Goal: Task Accomplishment & Management: Complete application form

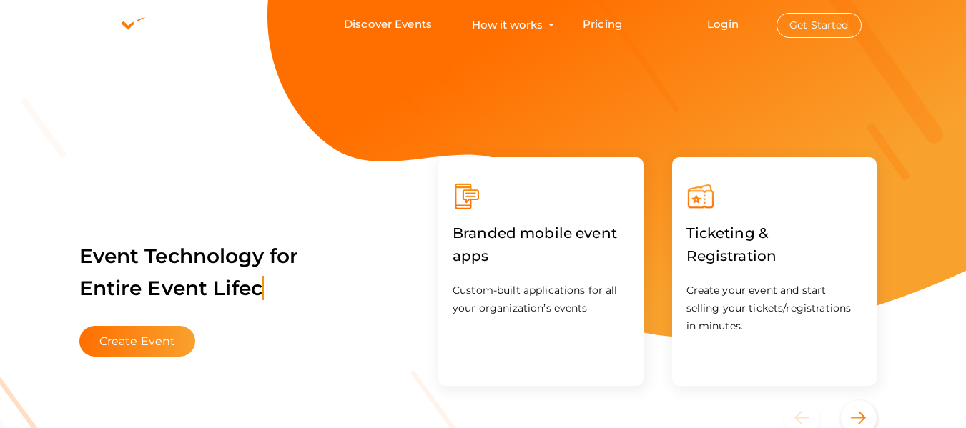
click at [688, 156] on div "Ticketing & Registration Create your event and start selling your tickets/regis…" at bounding box center [775, 271] width 234 height 257
click at [809, 33] on button "Get Started" at bounding box center [818, 25] width 85 height 25
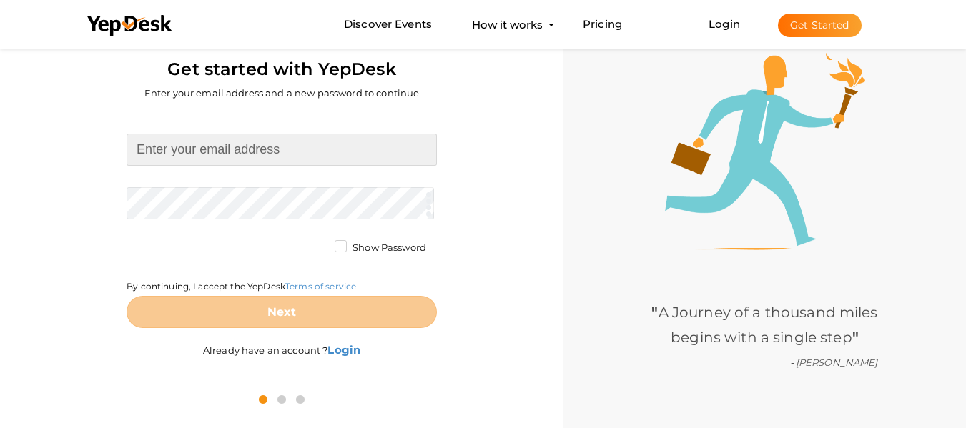
click at [295, 151] on input at bounding box center [282, 150] width 310 height 32
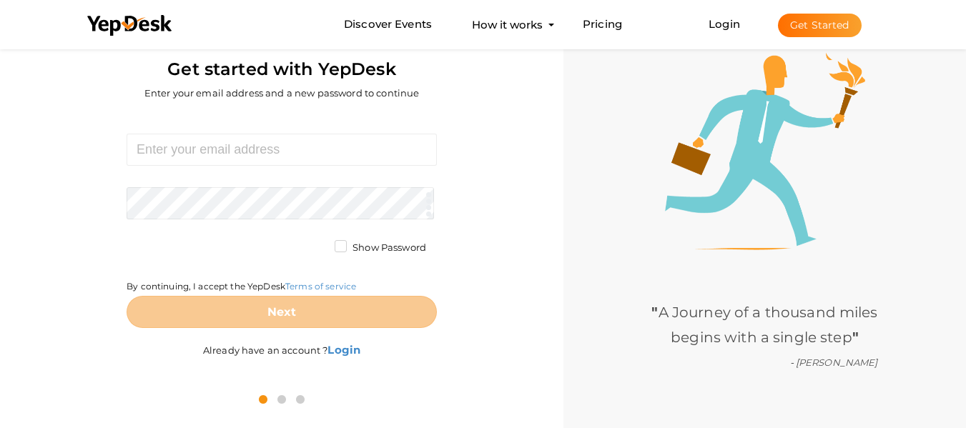
click at [485, 269] on div "Required. Invalid email. Checking You already have a YepDesk account. Please Si…" at bounding box center [282, 247] width 542 height 270
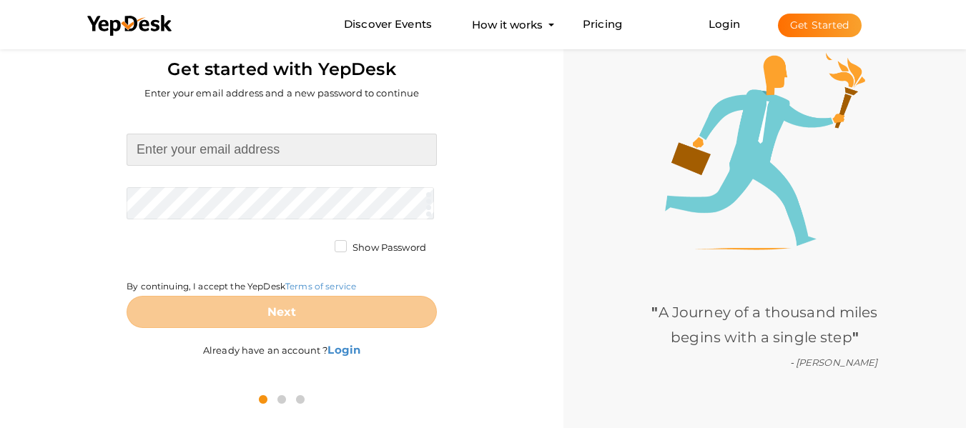
click at [249, 149] on input at bounding box center [282, 150] width 310 height 32
type input "[EMAIL_ADDRESS][DOMAIN_NAME]"
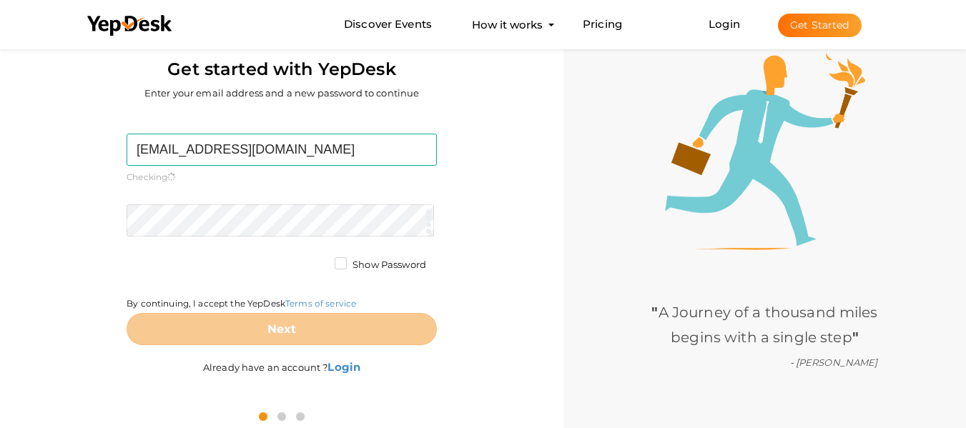
click at [229, 199] on form "sanjaygupta108p@gmail.com Required. Invalid email. Checking You already have a …" at bounding box center [282, 240] width 310 height 212
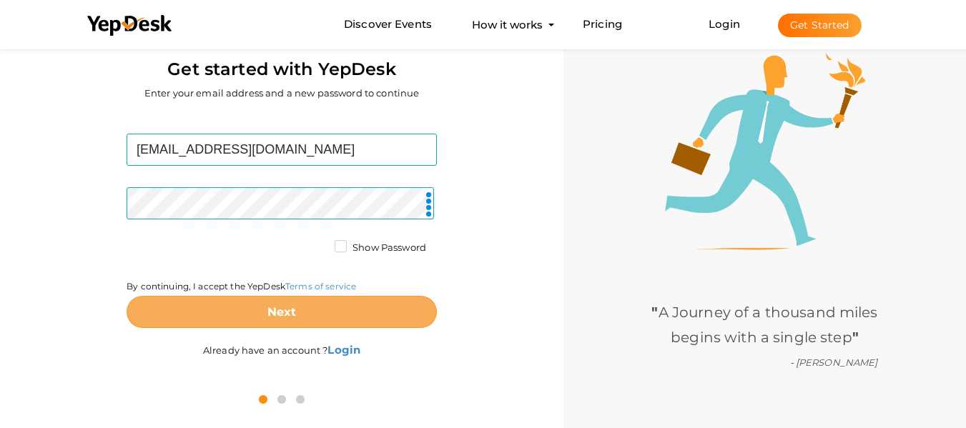
click at [307, 319] on button "Next" at bounding box center [282, 312] width 310 height 32
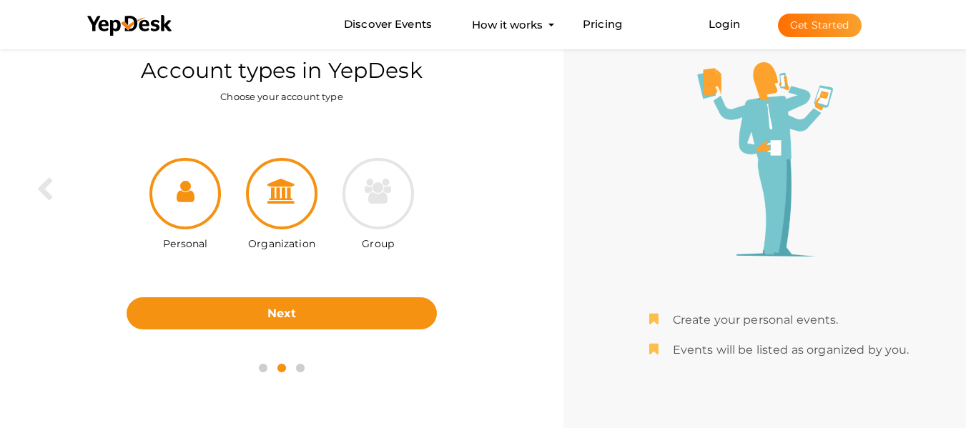
click at [282, 212] on div at bounding box center [281, 193] width 71 height 71
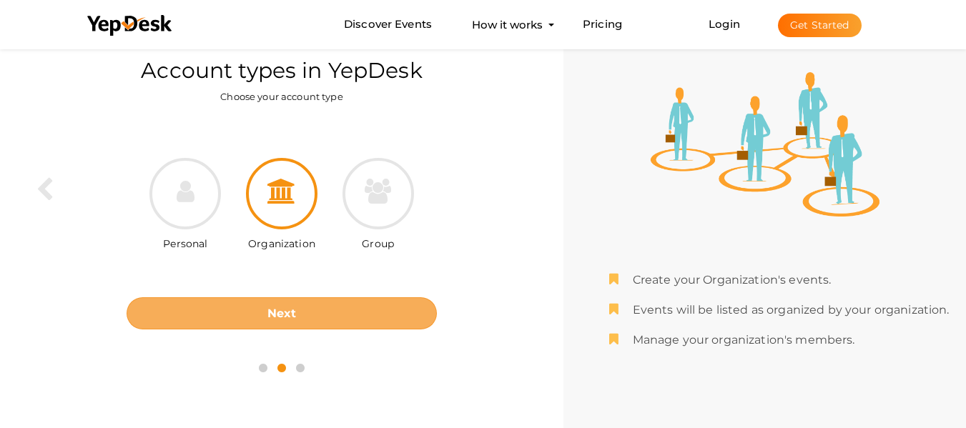
click at [320, 314] on button "Next" at bounding box center [282, 313] width 310 height 32
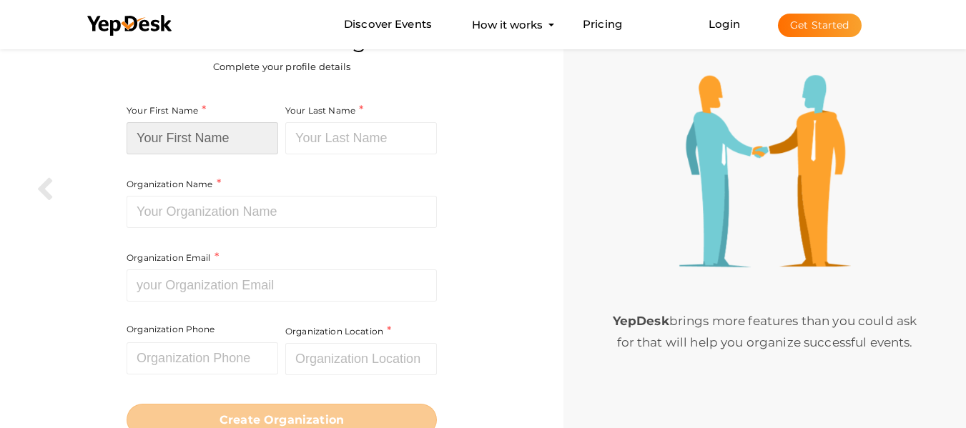
click at [213, 137] on input at bounding box center [203, 138] width 152 height 32
type input "Lotto"
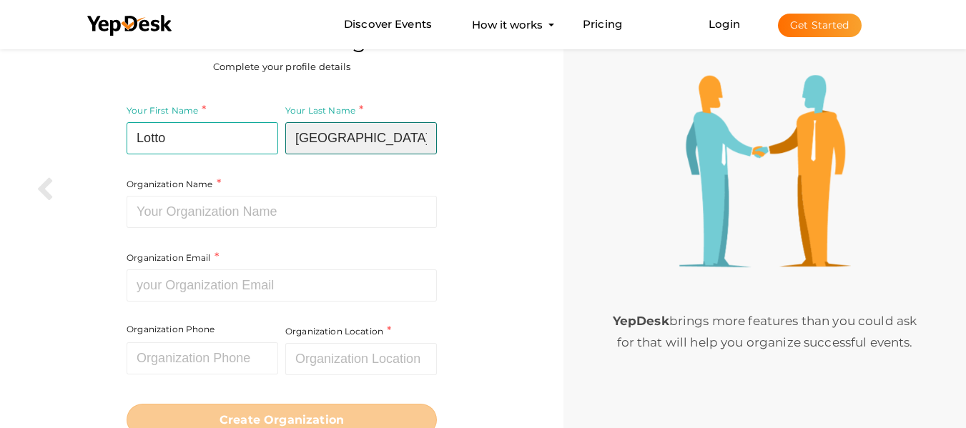
type input "[GEOGRAPHIC_DATA]"
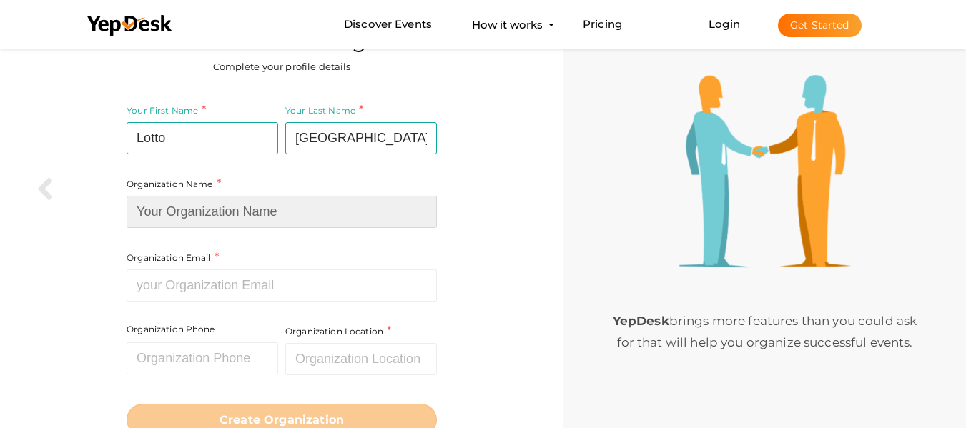
click at [272, 222] on input at bounding box center [282, 212] width 310 height 32
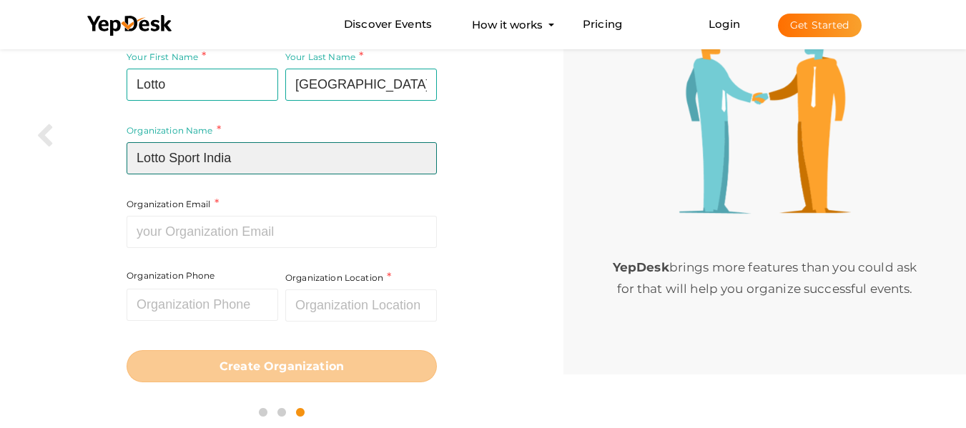
scroll to position [105, 0]
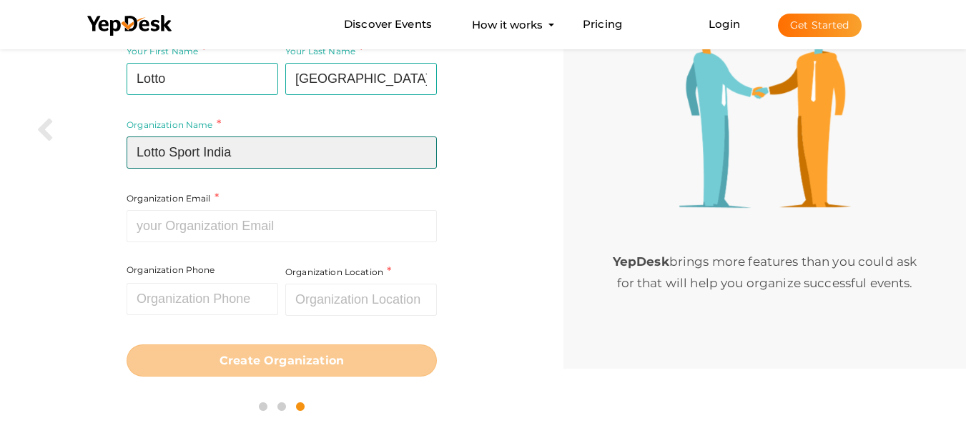
type input "Lotto Sport India"
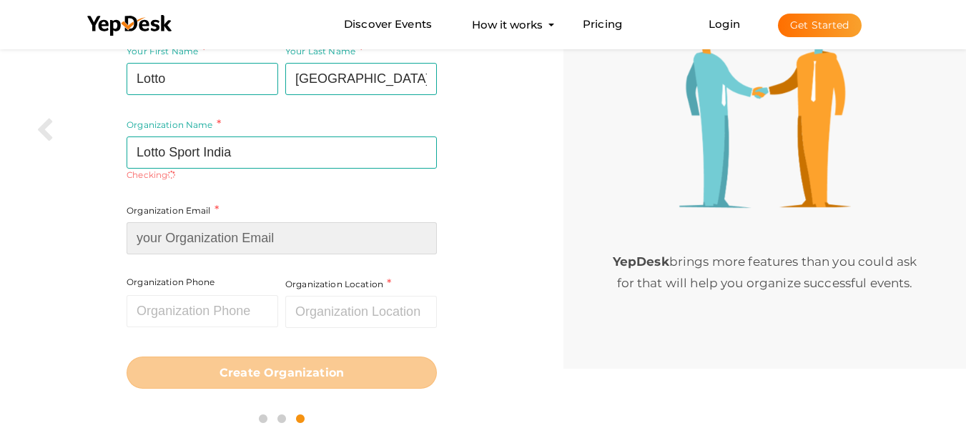
click at [272, 222] on input at bounding box center [282, 238] width 310 height 32
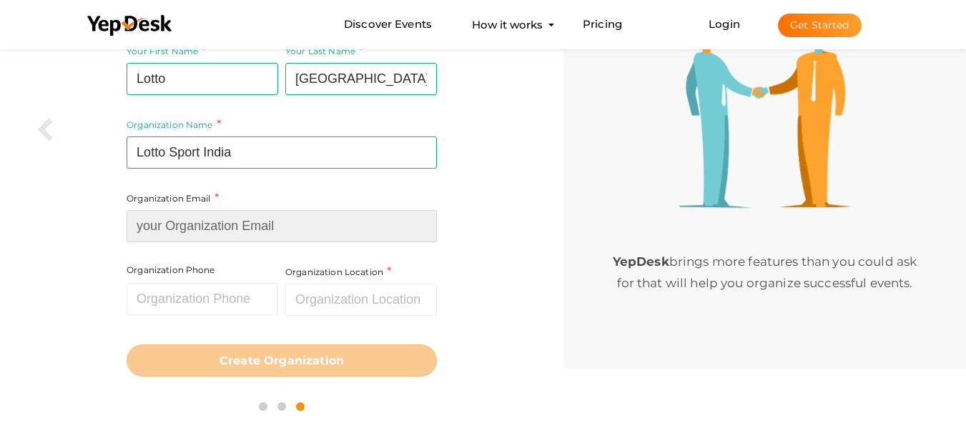
type input "[EMAIL_ADDRESS][DOMAIN_NAME]"
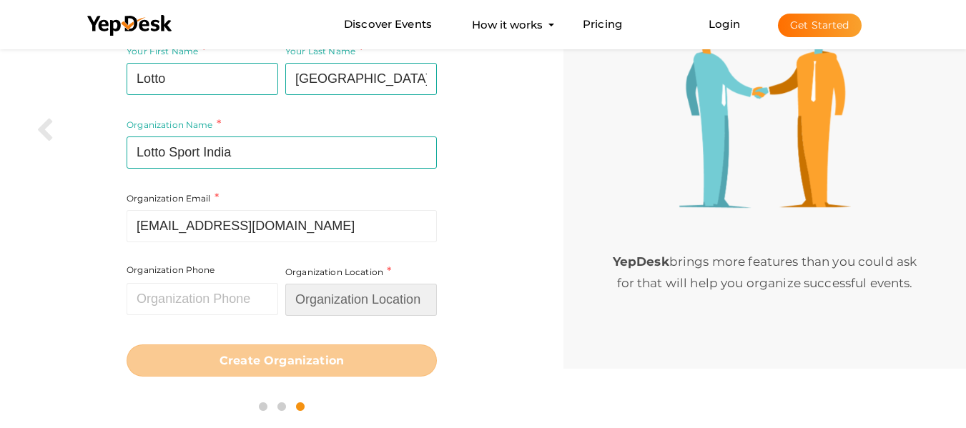
type input "[GEOGRAPHIC_DATA]"
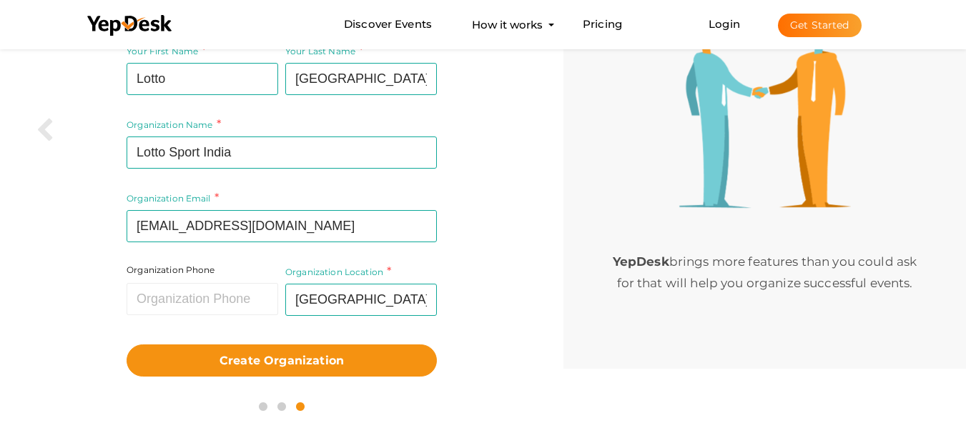
click at [493, 208] on div "Your First Name Lotto Required. Must contain letters only. Must be between 2 an…" at bounding box center [282, 209] width 542 height 350
click at [199, 301] on input "text" at bounding box center [203, 299] width 152 height 32
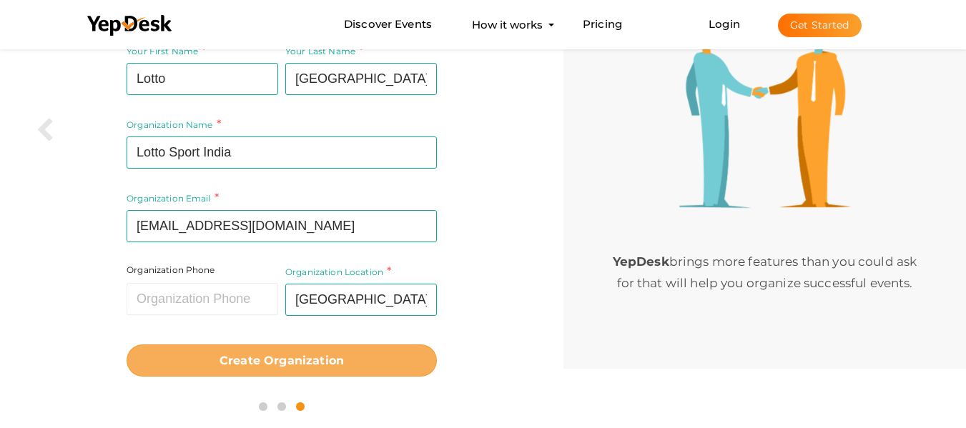
click at [330, 361] on b "Create Organization" at bounding box center [281, 361] width 124 height 14
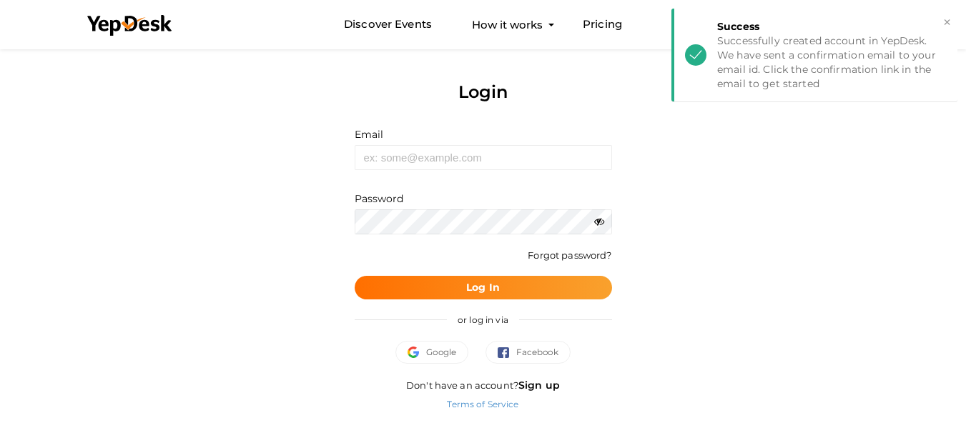
scroll to position [2, 0]
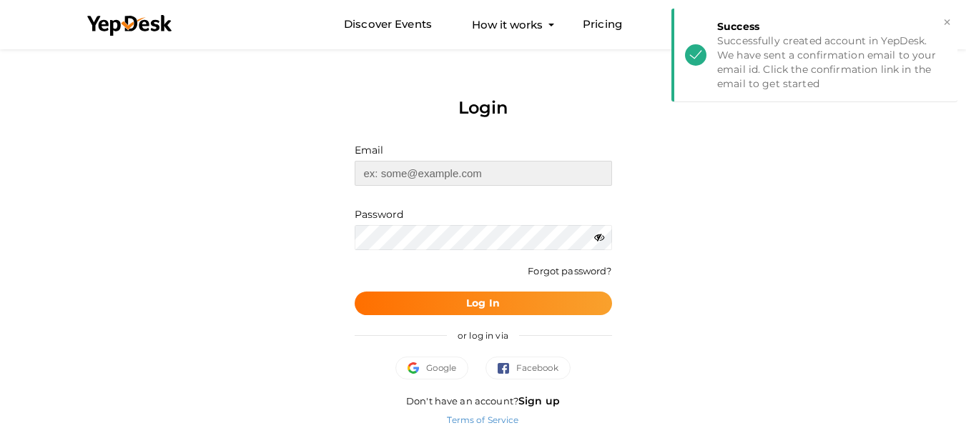
type input "[EMAIL_ADDRESS][DOMAIN_NAME]"
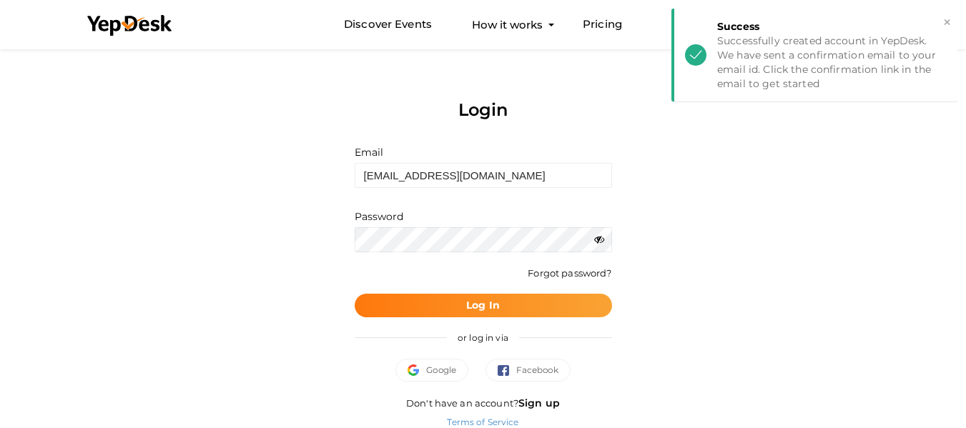
click at [490, 307] on b "Log In" at bounding box center [483, 305] width 34 height 13
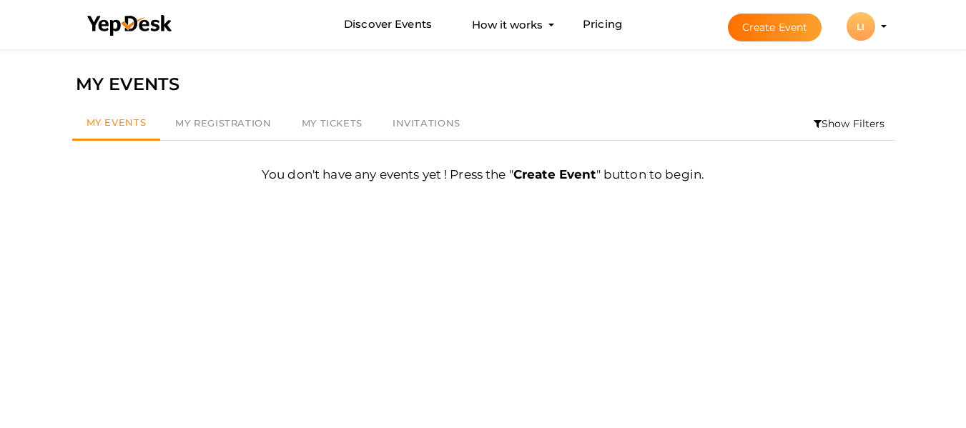
click at [775, 24] on button "Create Event" at bounding box center [775, 28] width 94 height 28
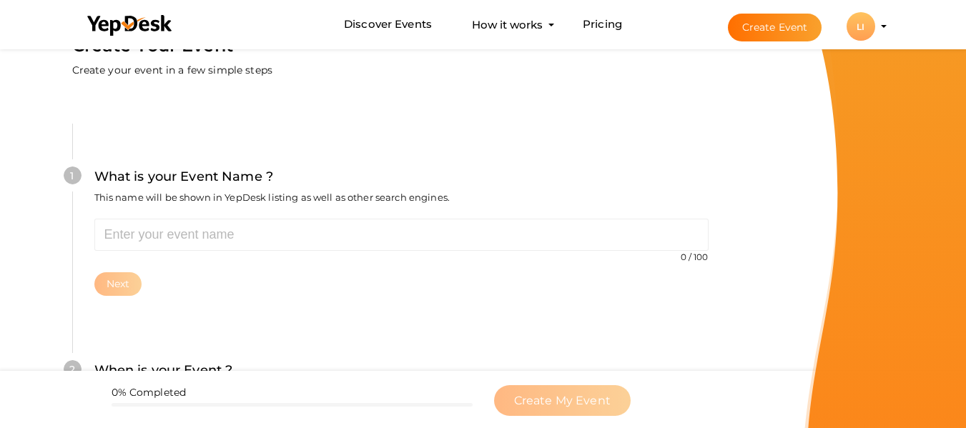
scroll to position [66, 0]
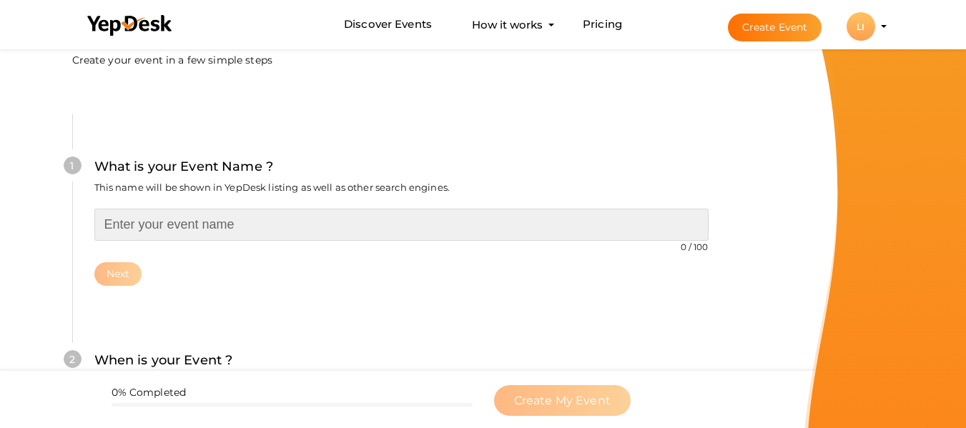
click at [258, 229] on input "text" at bounding box center [401, 225] width 614 height 32
paste input "Sneakers for Men"
type input "Sneakers for Men"
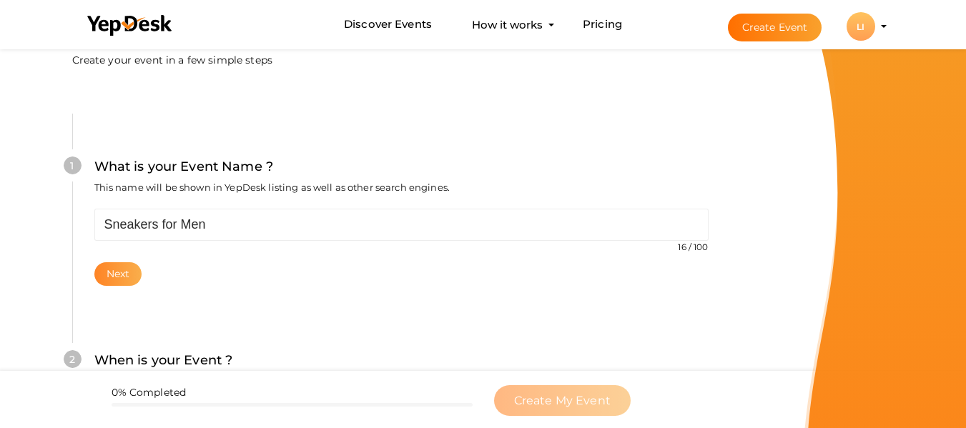
click at [127, 271] on button "Next" at bounding box center [118, 274] width 48 height 24
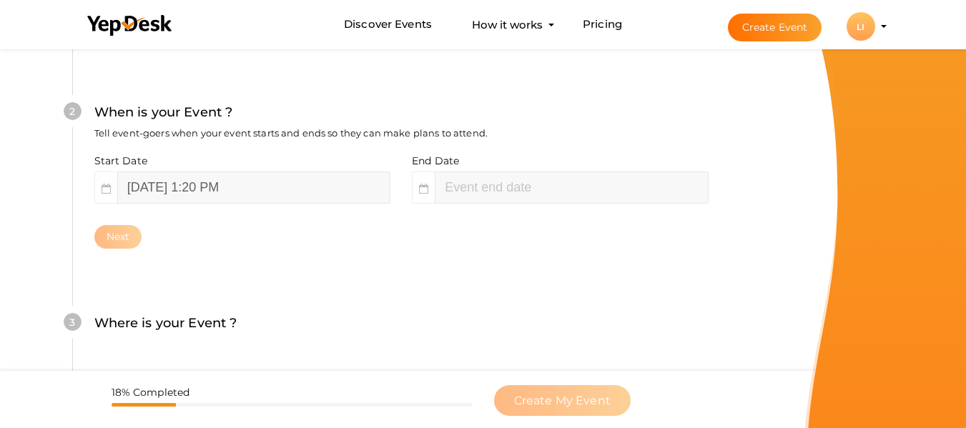
scroll to position [342, 0]
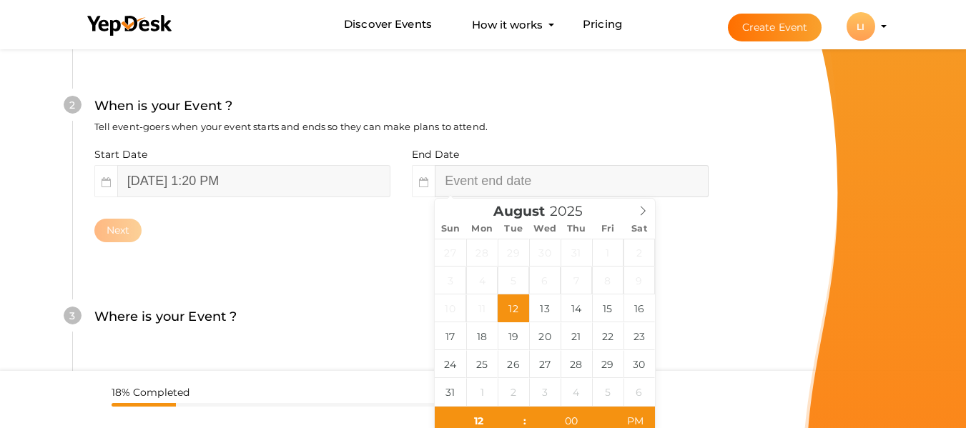
type input "03"
type input "20"
click at [459, 187] on input "August 12, 2025 3:20 PM" at bounding box center [571, 181] width 273 height 32
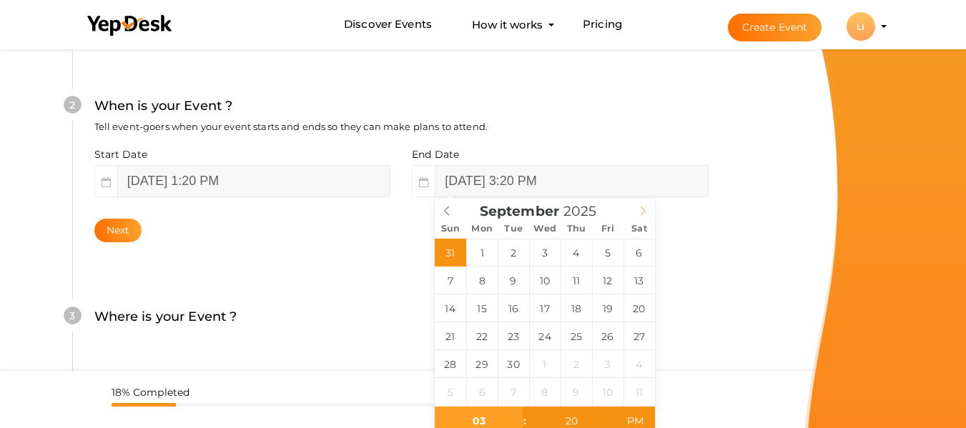
click at [646, 209] on icon at bounding box center [643, 211] width 10 height 10
type input "September 23, 2025 3:20 PM"
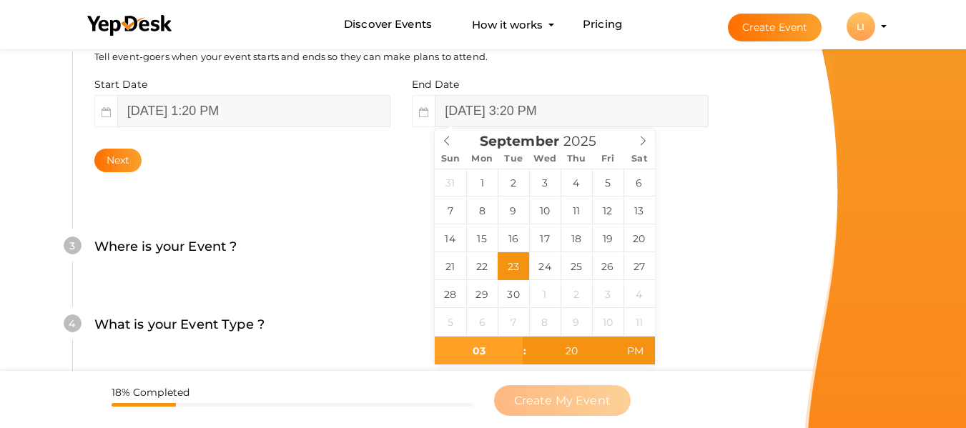
scroll to position [413, 0]
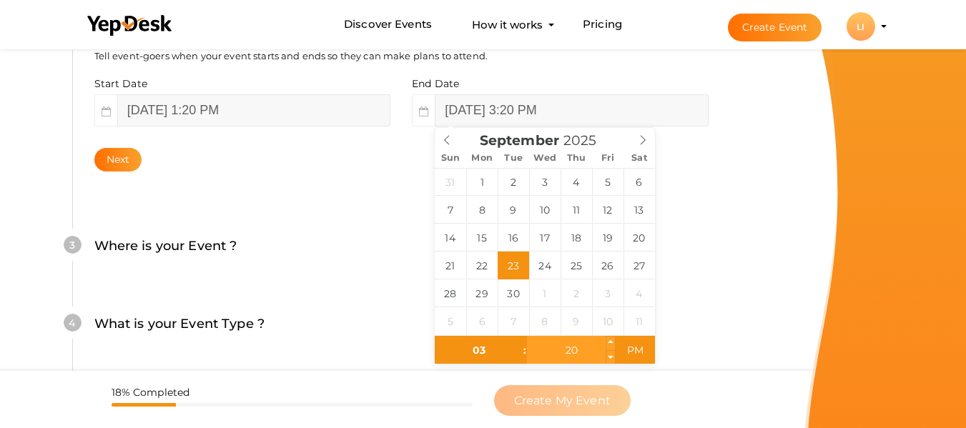
click at [574, 353] on input "20" at bounding box center [571, 350] width 88 height 29
type input "30"
type input "September 23, 2025 3:30 PM"
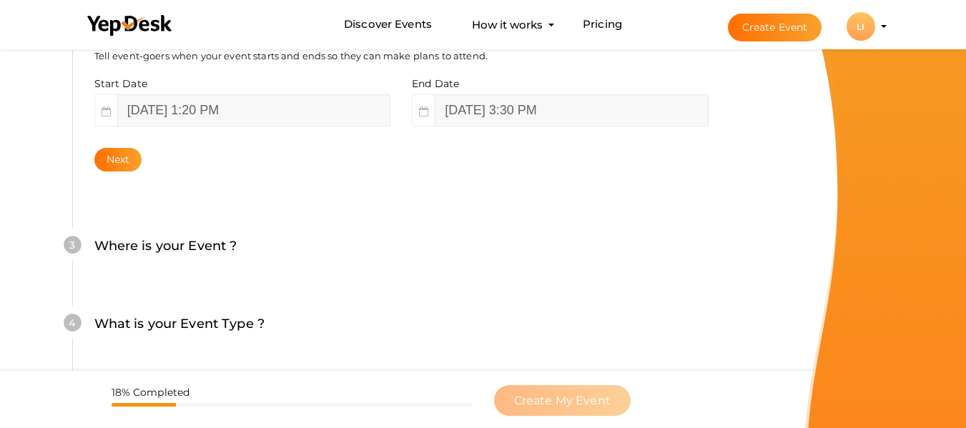
click at [757, 307] on div "What is your Event Name ? This name will be shown in YepDesk listing as well as…" at bounding box center [400, 146] width 743 height 844
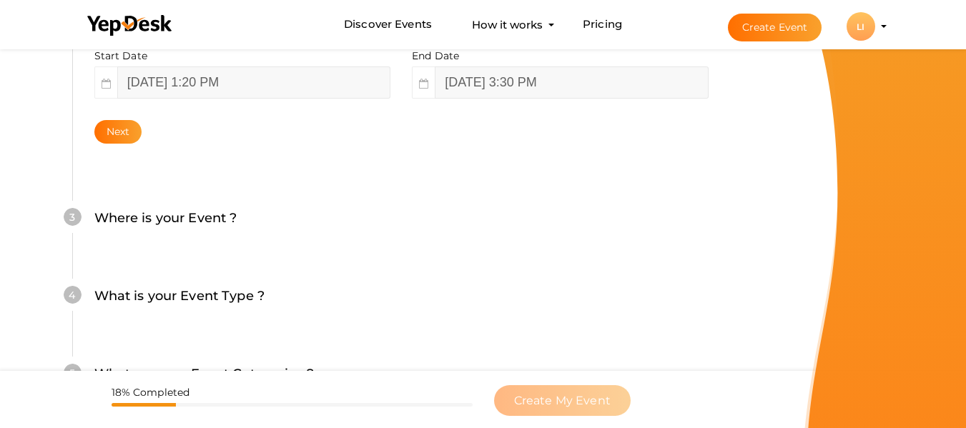
scroll to position [442, 0]
click at [129, 140] on button "Next" at bounding box center [118, 131] width 48 height 24
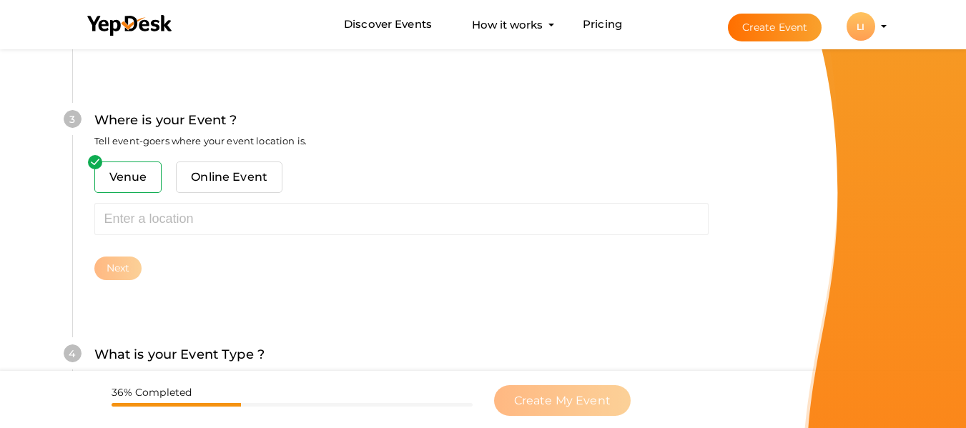
scroll to position [561, 0]
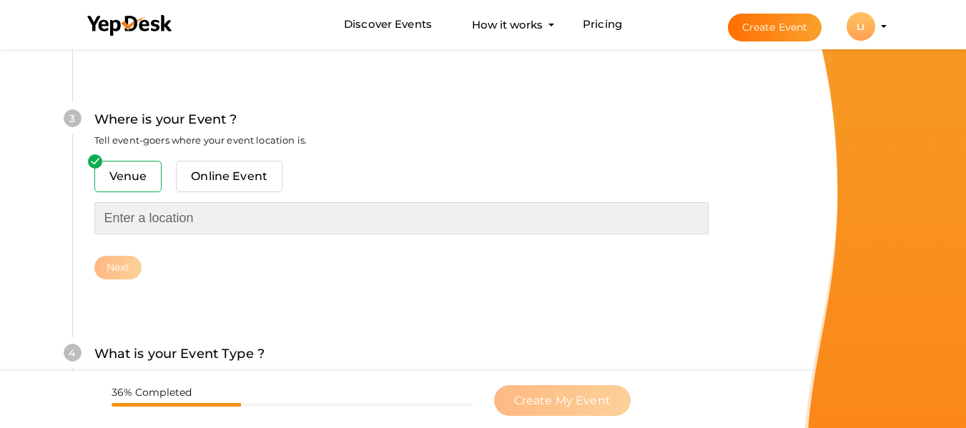
click at [197, 224] on input "text" at bounding box center [401, 218] width 614 height 32
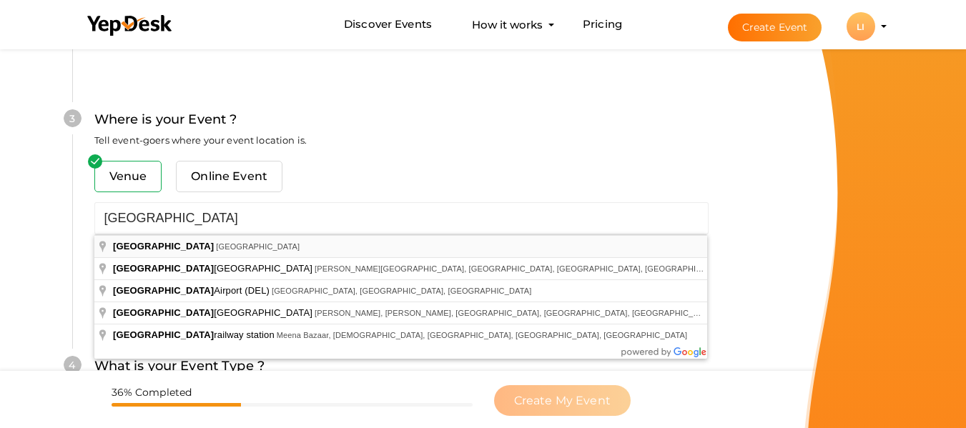
type input "[GEOGRAPHIC_DATA], [GEOGRAPHIC_DATA]"
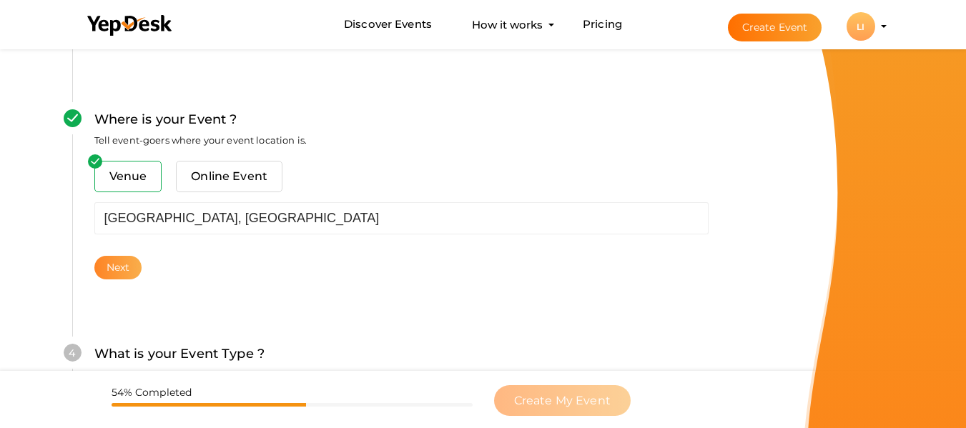
click at [112, 269] on button "Next" at bounding box center [118, 268] width 48 height 24
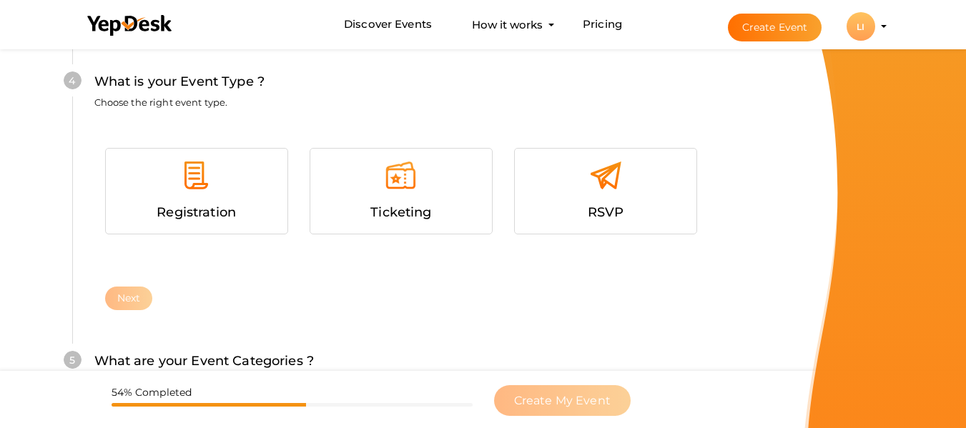
scroll to position [856, 0]
click at [395, 189] on img at bounding box center [401, 175] width 32 height 32
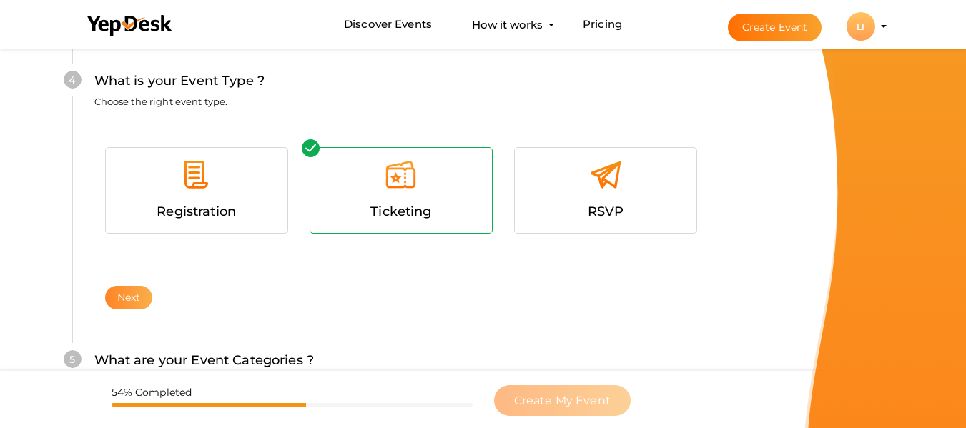
click at [127, 297] on button "Next" at bounding box center [129, 298] width 48 height 24
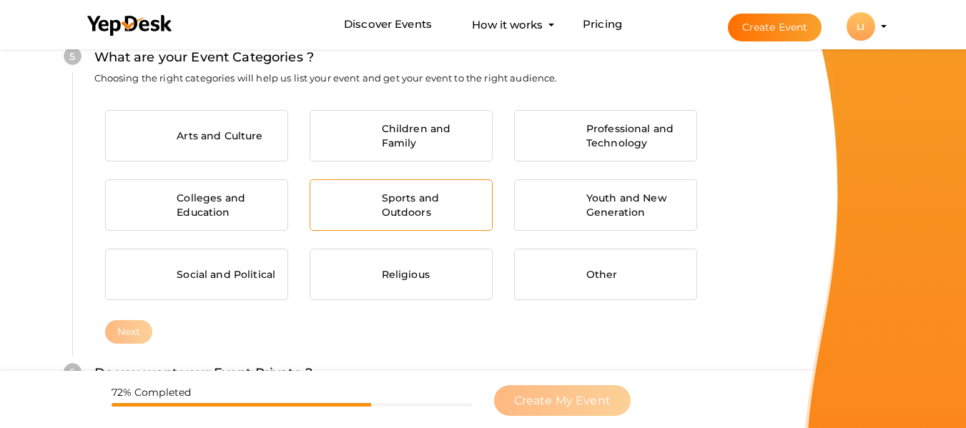
scroll to position [1160, 0]
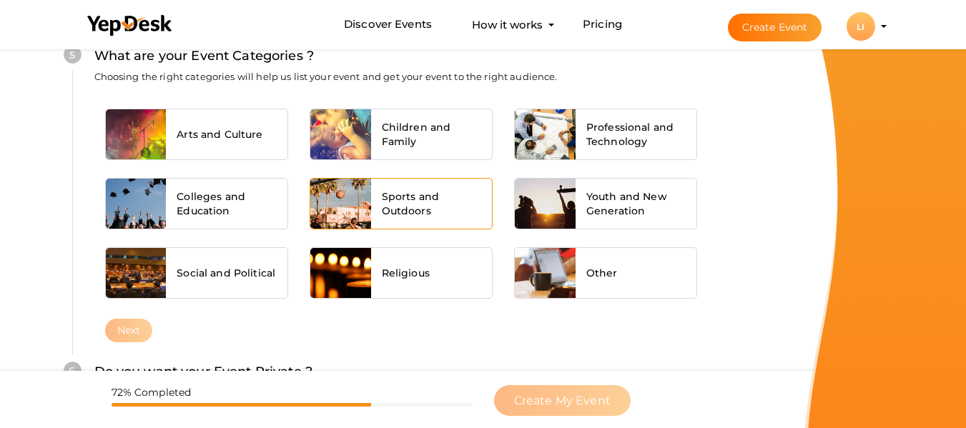
click at [399, 207] on span "Sports and Outdoors" at bounding box center [432, 203] width 100 height 29
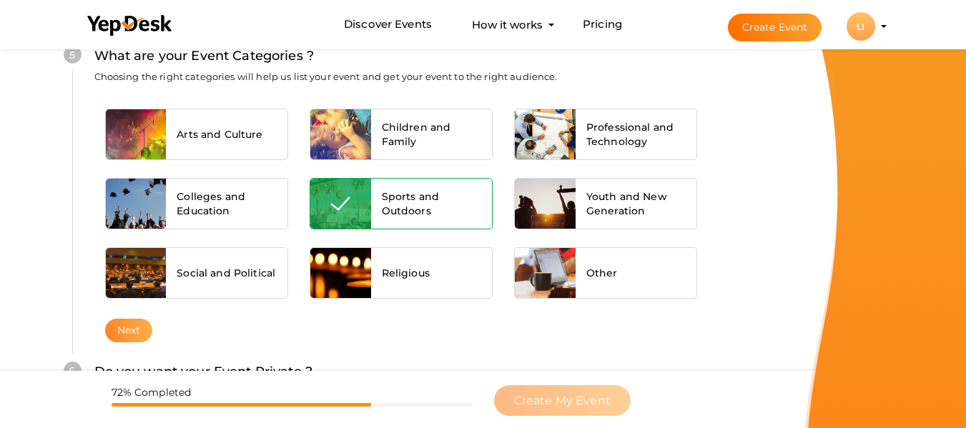
click at [142, 323] on button "Next" at bounding box center [129, 331] width 48 height 24
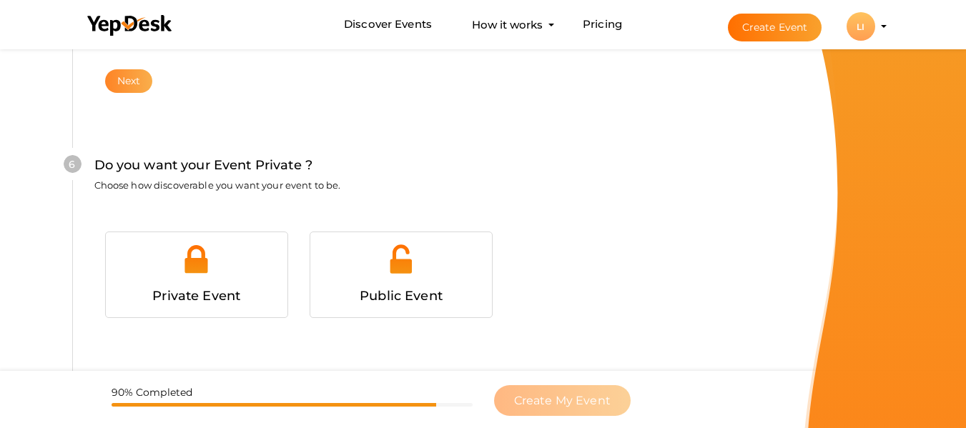
scroll to position [1434, 0]
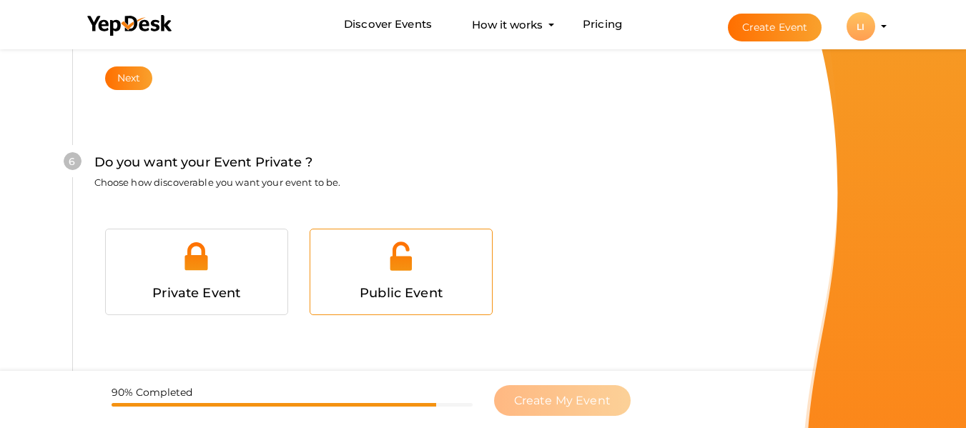
click at [401, 282] on div at bounding box center [401, 261] width 160 height 43
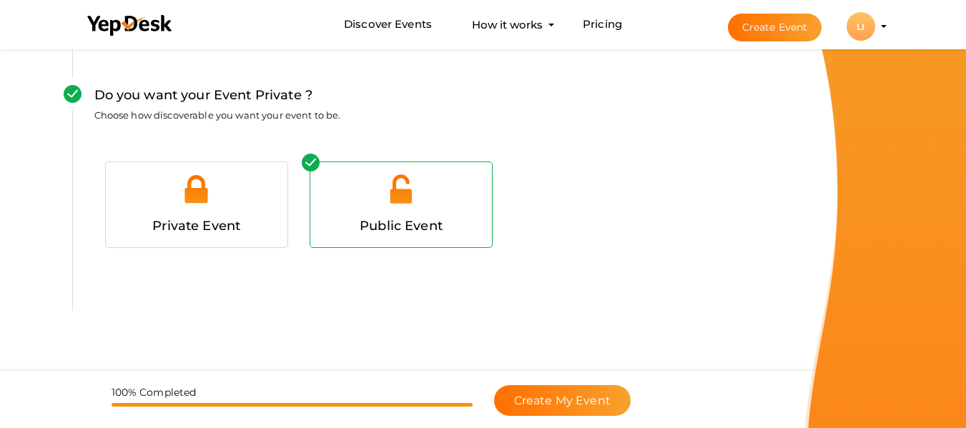
scroll to position [1513, 0]
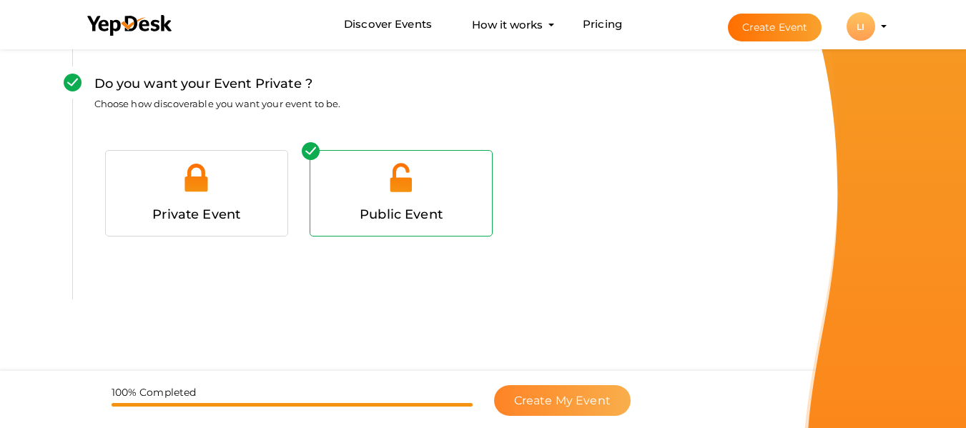
click at [571, 402] on span "Create My Event" at bounding box center [562, 401] width 97 height 14
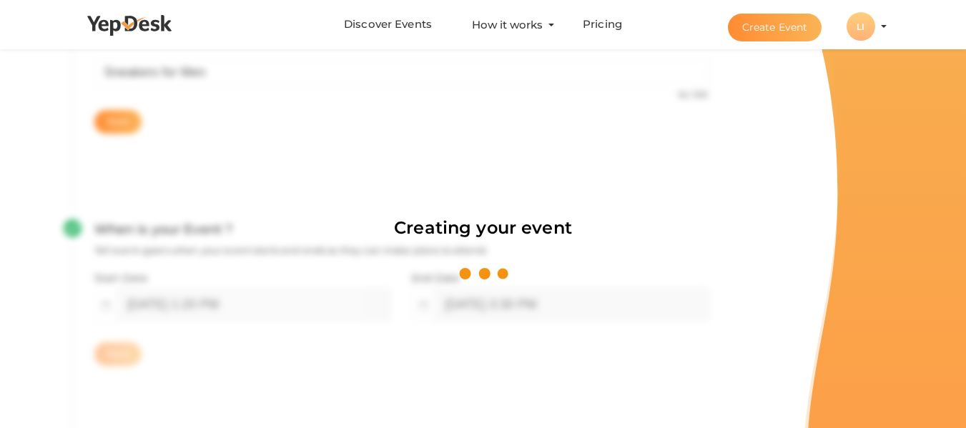
scroll to position [214, 0]
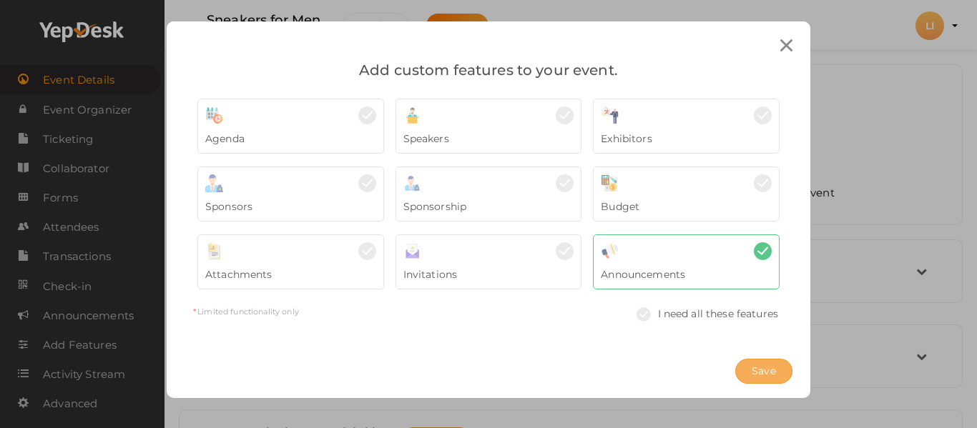
click at [761, 367] on span "Save" at bounding box center [763, 371] width 24 height 15
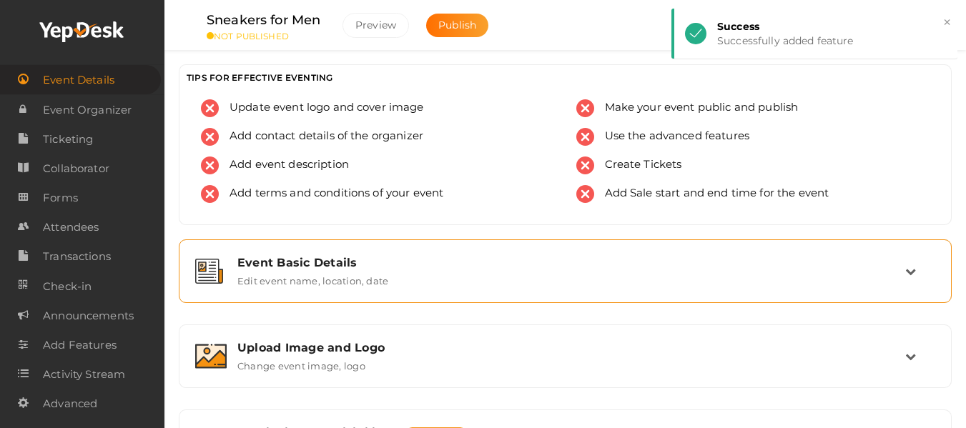
click at [455, 289] on div "Event Basic Details Edit event name, location, date" at bounding box center [565, 271] width 757 height 48
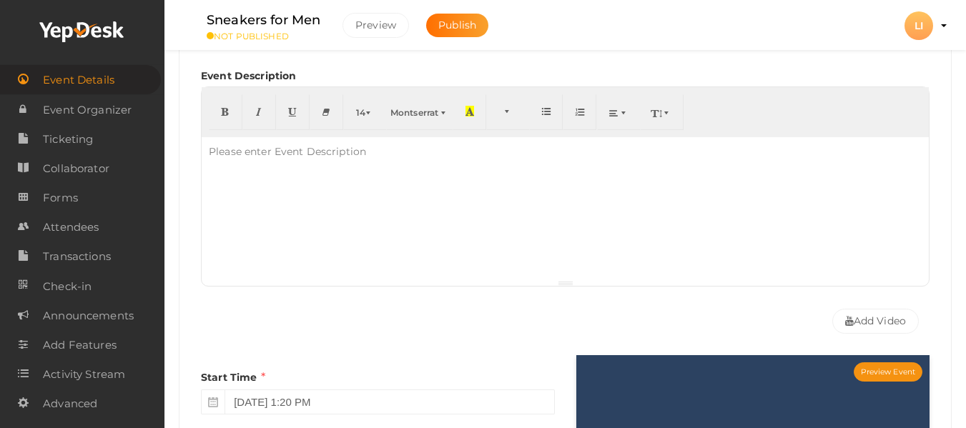
scroll to position [342, 0]
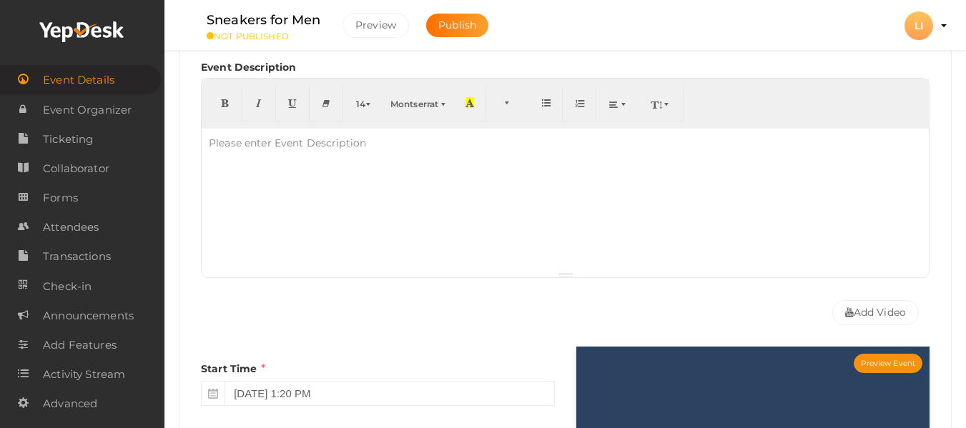
click at [324, 183] on div at bounding box center [565, 200] width 727 height 143
paste div
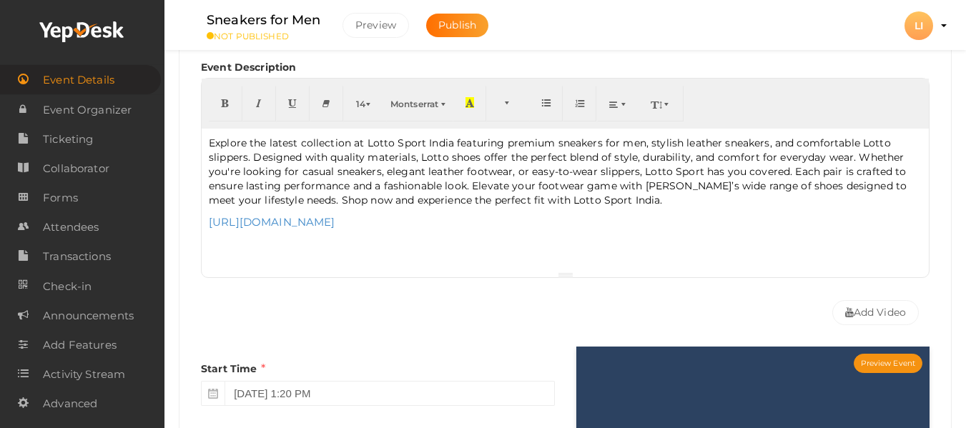
click at [207, 223] on div "Explore the latest collection at Lotto Sport India featuring premium sneakers f…" at bounding box center [565, 200] width 727 height 143
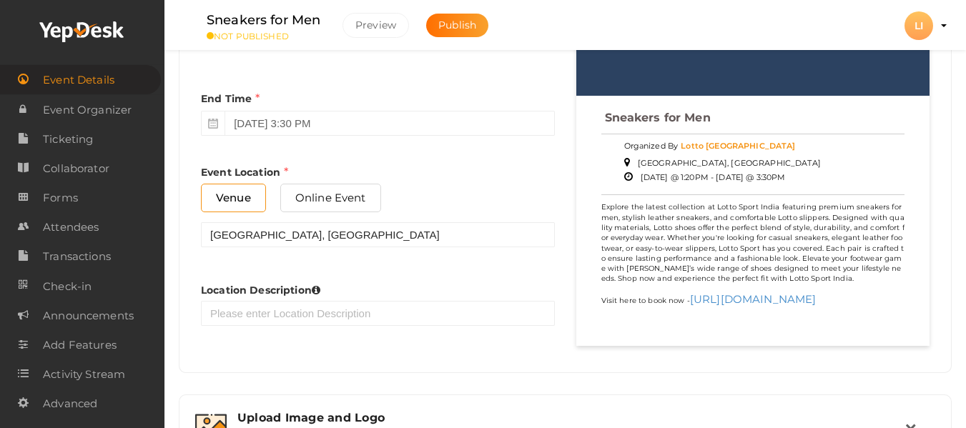
scroll to position [701, 0]
click at [330, 202] on span "Online Event" at bounding box center [330, 197] width 101 height 28
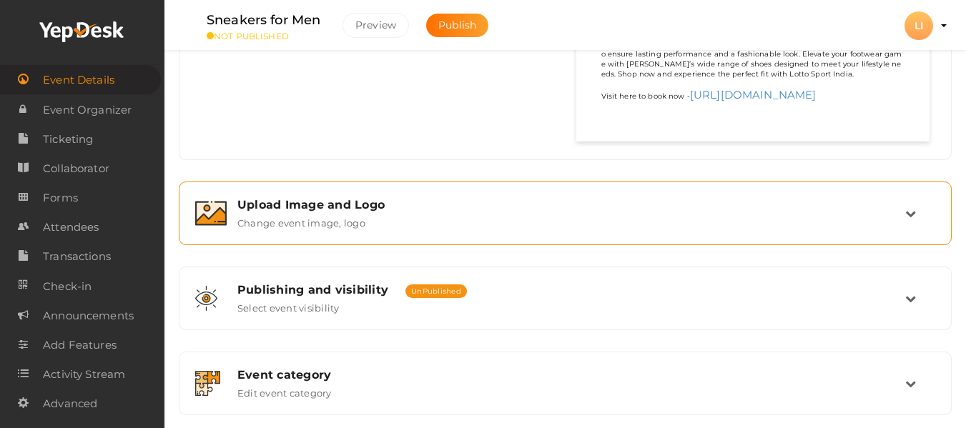
click at [312, 214] on label "Change event image, logo" at bounding box center [301, 220] width 128 height 17
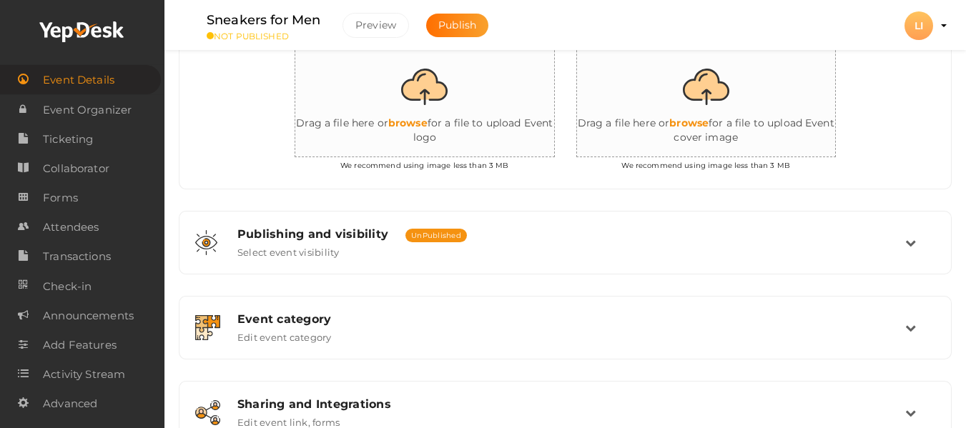
scroll to position [342, 0]
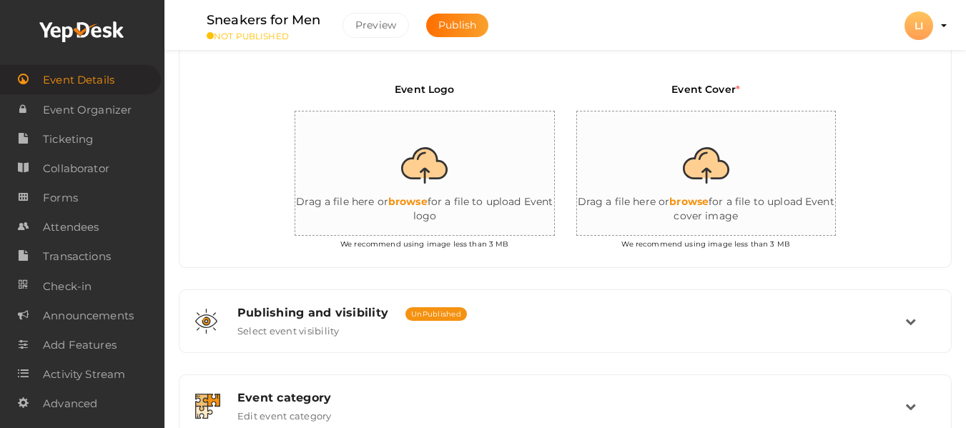
click at [432, 161] on input "file" at bounding box center [438, 174] width 286 height 125
type input "C:\fakepath\Lotto Logo_imresizer.jpg"
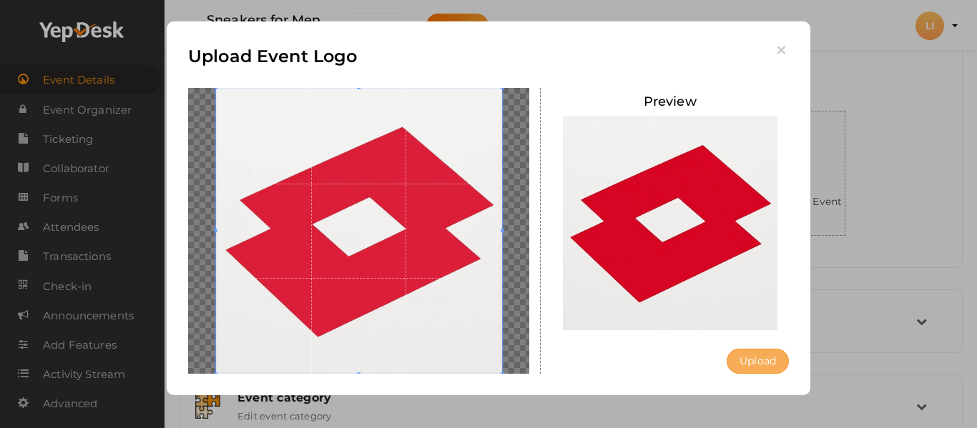
click at [757, 359] on button "Upload" at bounding box center [757, 361] width 62 height 25
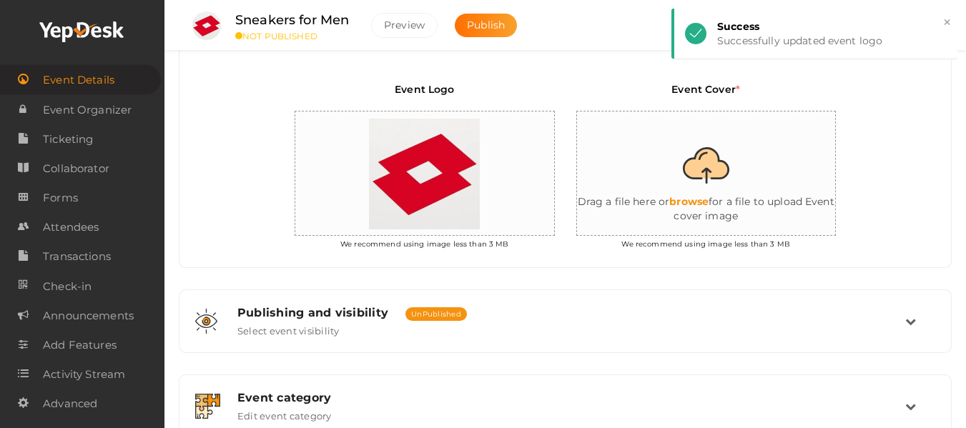
click at [661, 154] on input "file" at bounding box center [720, 174] width 286 height 125
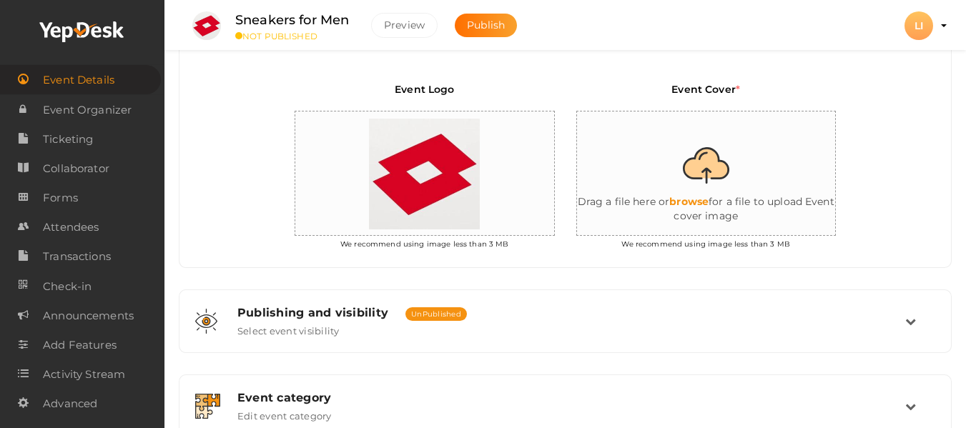
type input "C:\fakepath\image_80 (1).jpg"
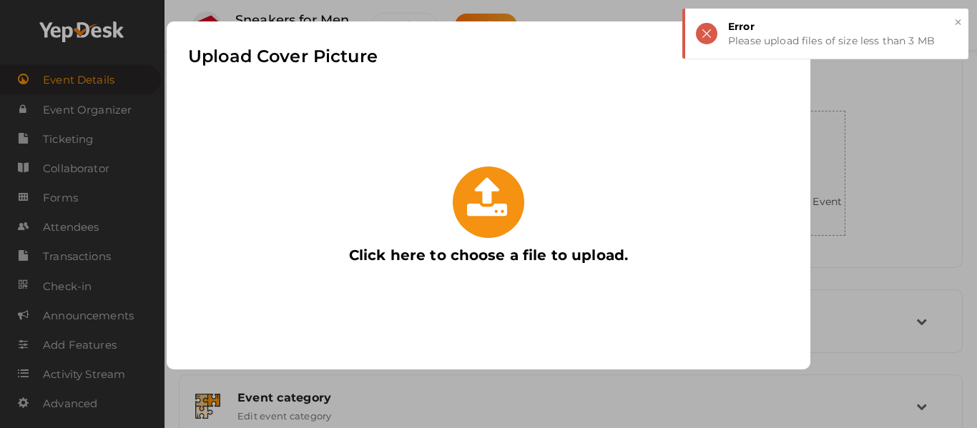
click at [906, 184] on div "Upload Cover Picture Click here to choose a file to upload." at bounding box center [488, 214] width 977 height 428
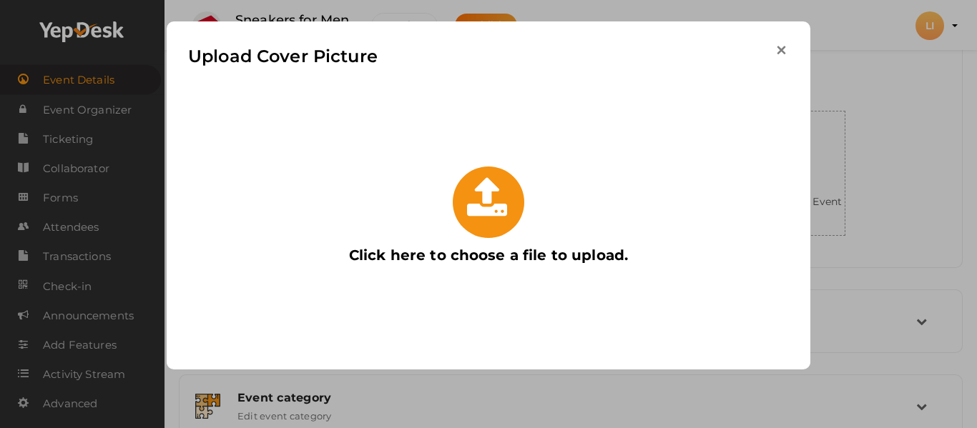
click at [781, 50] on icon "button" at bounding box center [780, 50] width 15 height 15
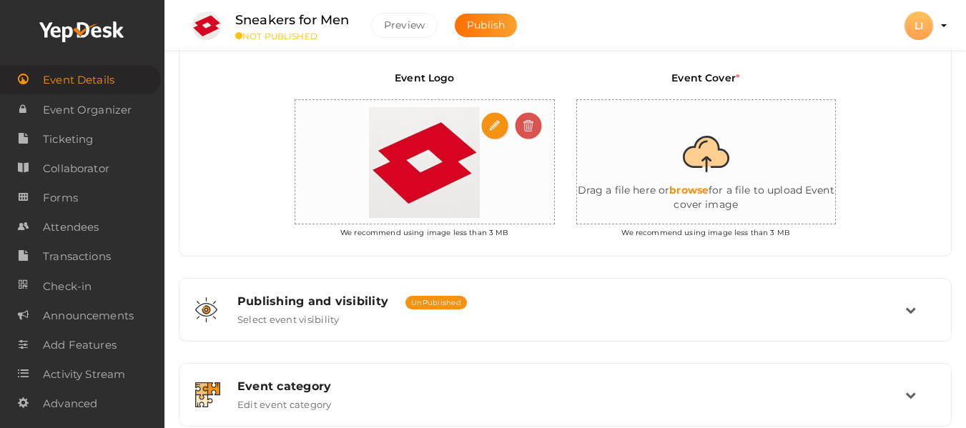
scroll to position [352, 0]
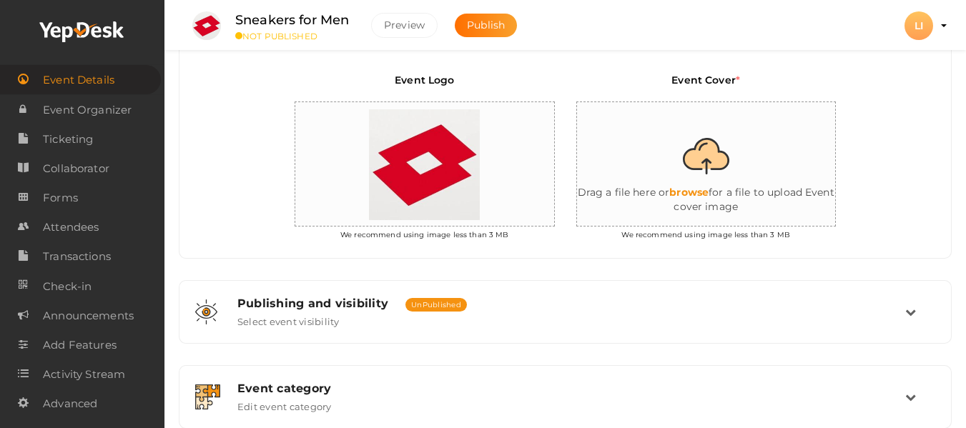
click at [731, 174] on input "file" at bounding box center [720, 164] width 286 height 125
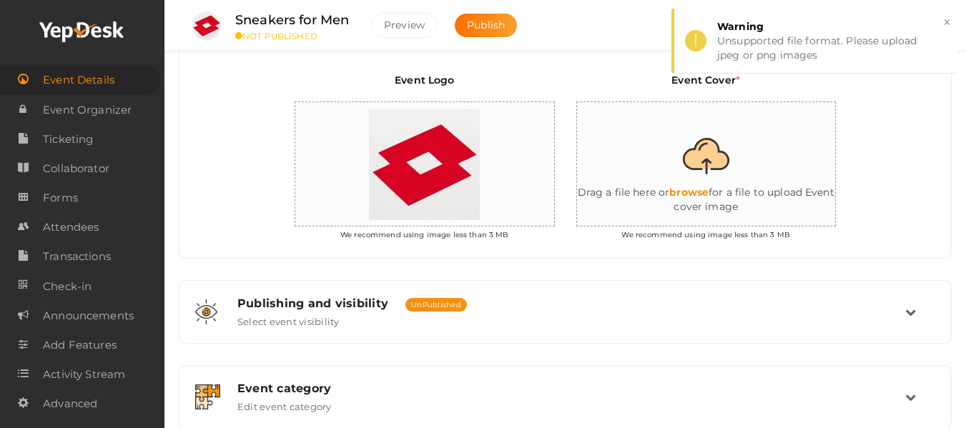
click at [723, 165] on input "file" at bounding box center [720, 164] width 286 height 125
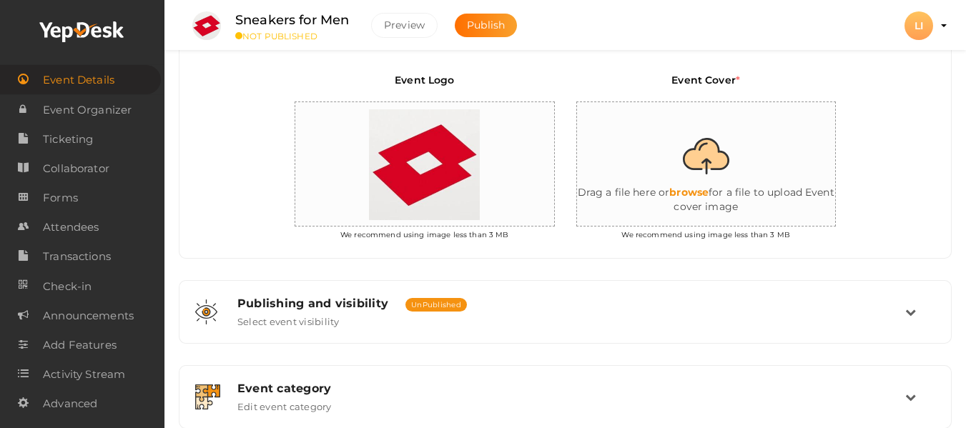
type input "C:\fakepath\Lotto Logo.jpeg"
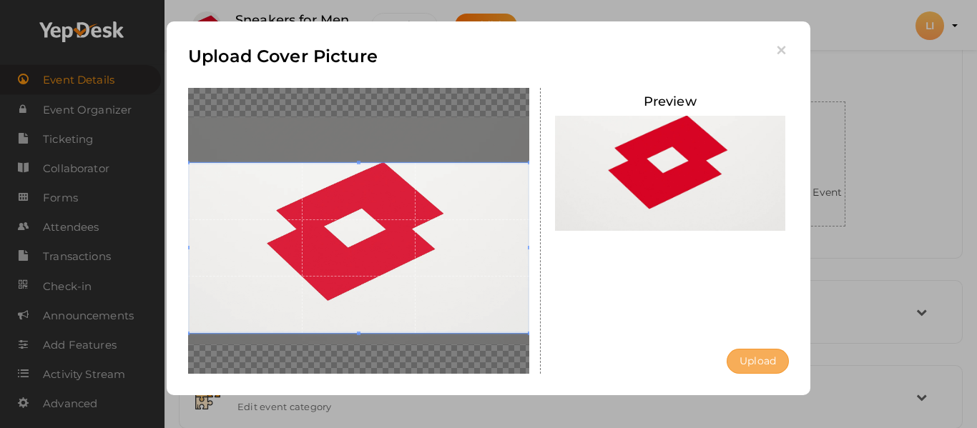
click at [763, 361] on button "Upload" at bounding box center [757, 361] width 62 height 25
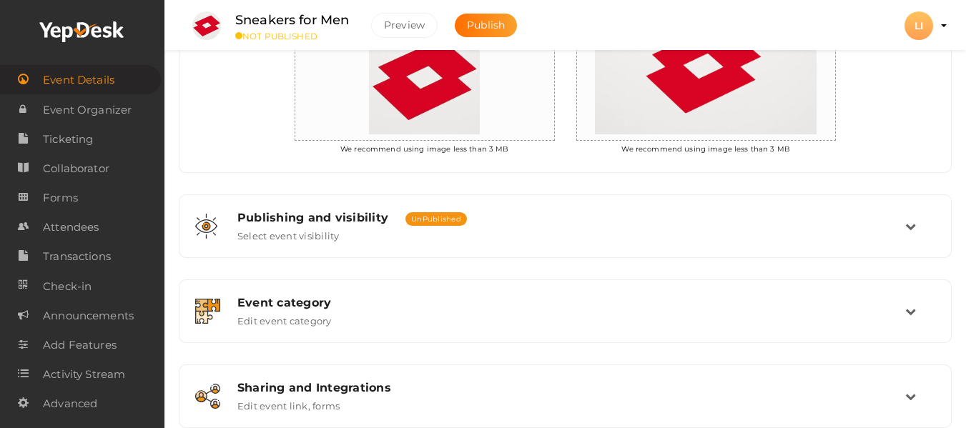
scroll to position [438, 0]
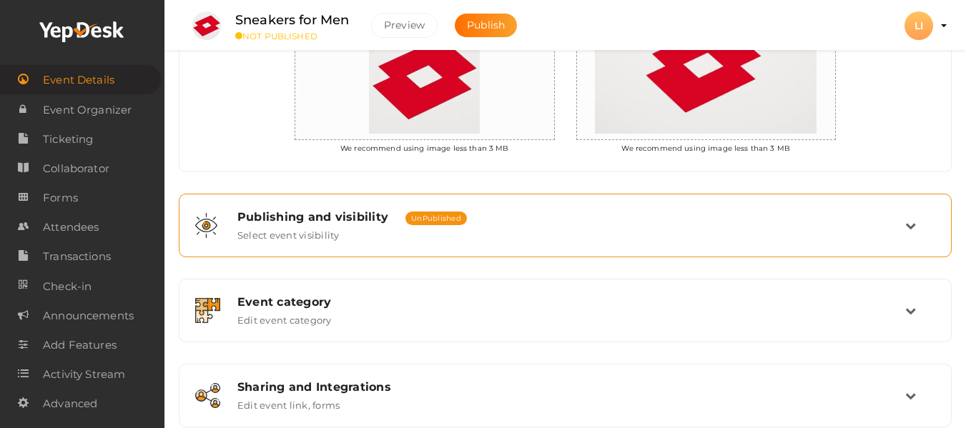
click at [528, 228] on div "Publishing and visibility Published UnPublished Select event visibility" at bounding box center [566, 225] width 678 height 31
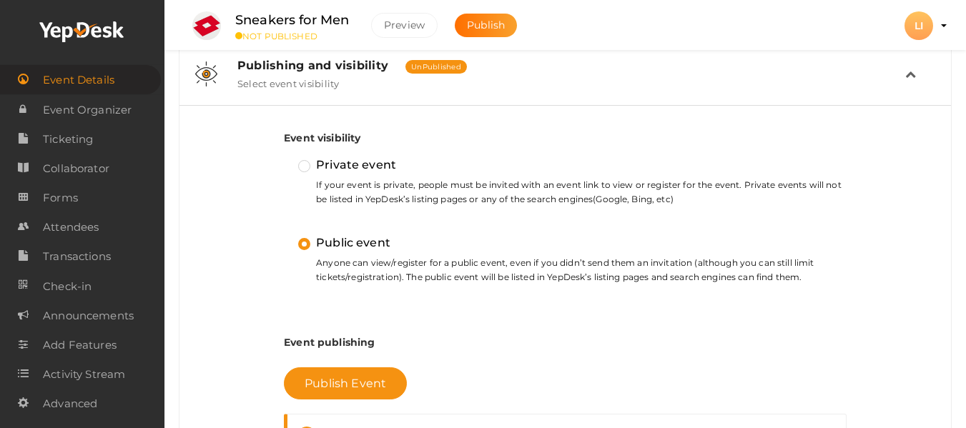
scroll to position [367, 0]
click at [792, 74] on div "Publishing and visibility Published UnPublished Select event visibility" at bounding box center [566, 74] width 678 height 31
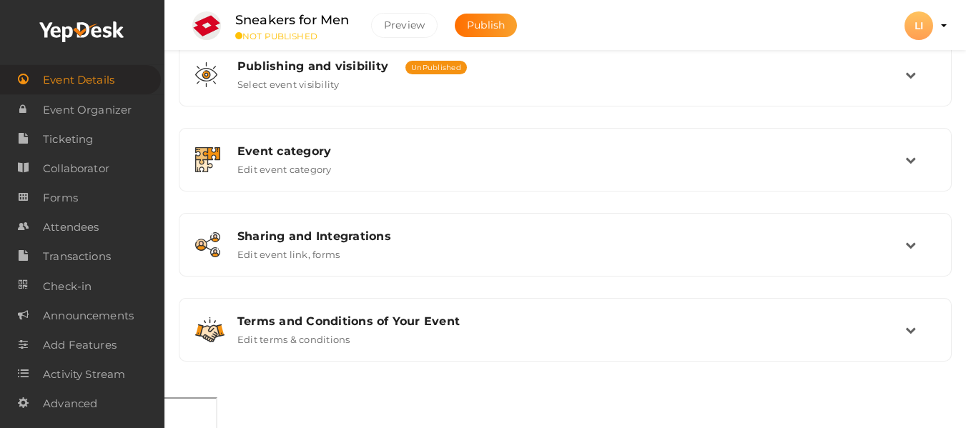
scroll to position [336, 0]
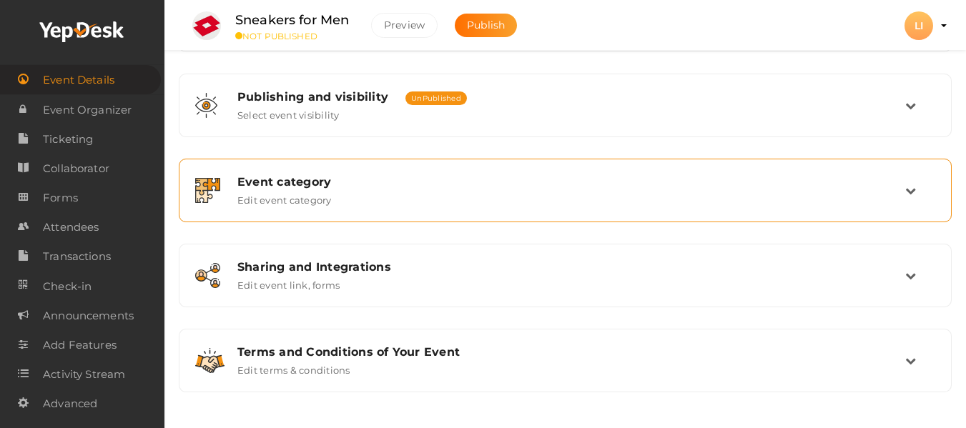
click at [468, 179] on div "Event category" at bounding box center [571, 182] width 668 height 14
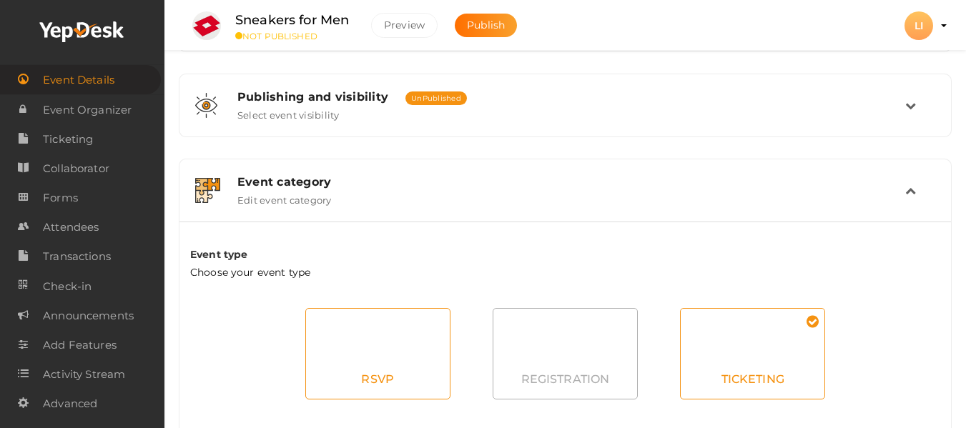
scroll to position [448, 0]
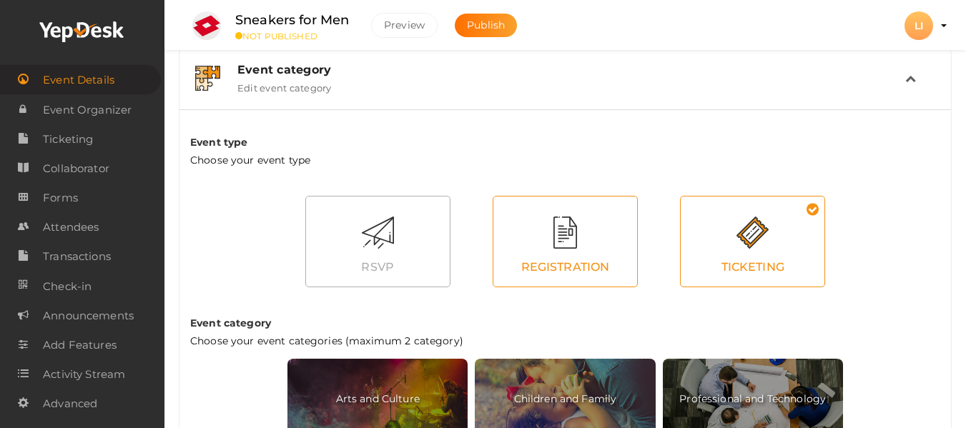
click at [592, 275] on div "REGISTRATION" at bounding box center [565, 267] width 144 height 31
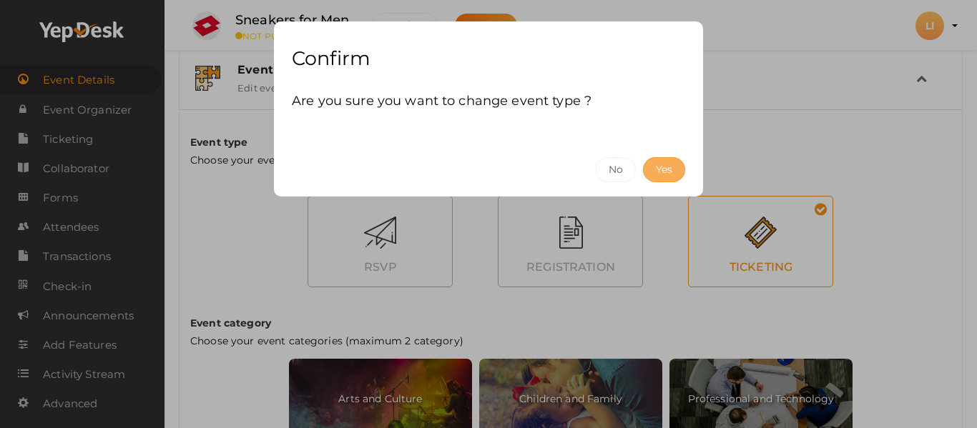
click at [665, 164] on button "Yes" at bounding box center [664, 169] width 42 height 25
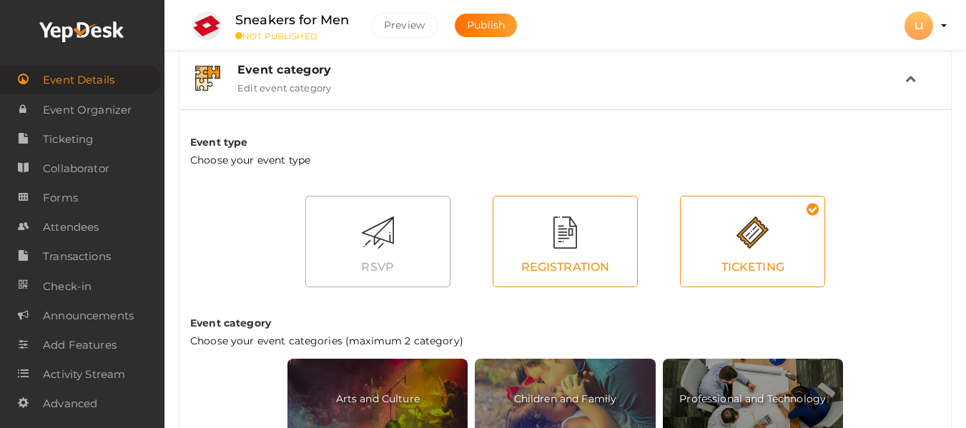
click at [566, 226] on div at bounding box center [565, 233] width 144 height 32
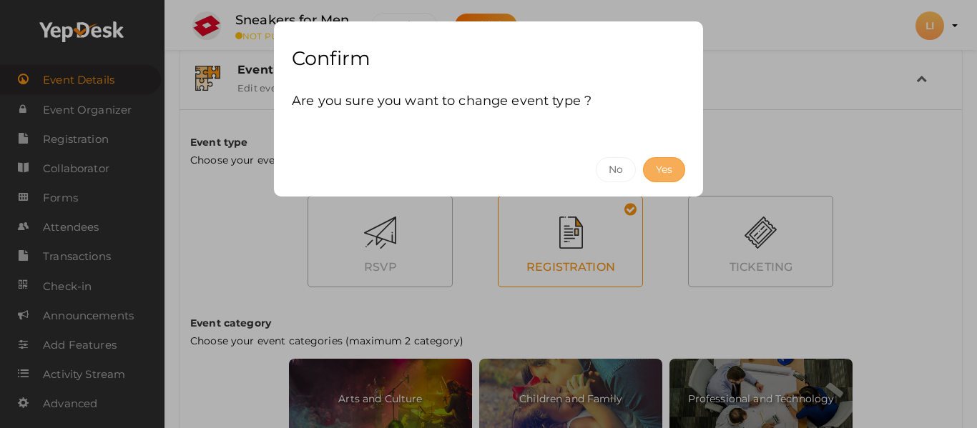
click at [658, 165] on button "Yes" at bounding box center [664, 169] width 42 height 25
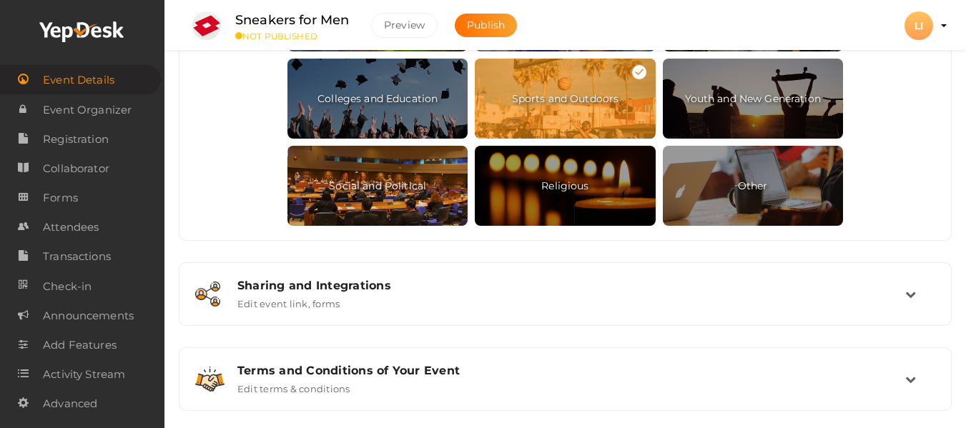
scroll to position [854, 0]
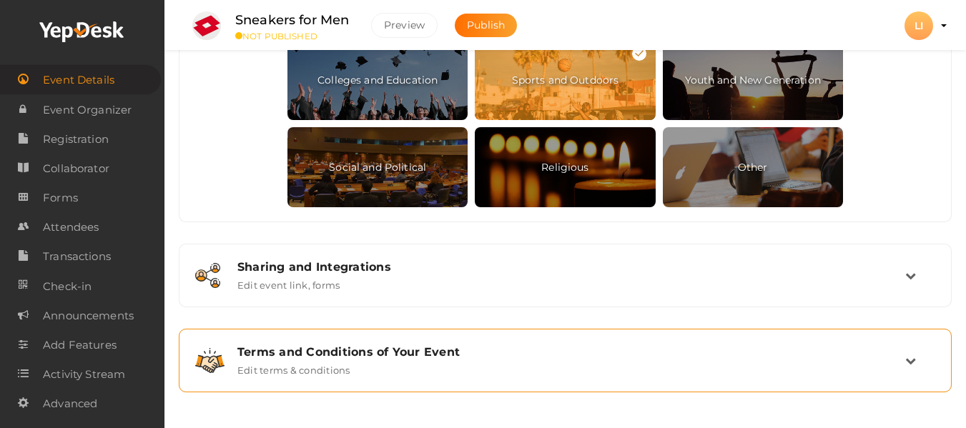
click at [514, 360] on div "Terms and Conditions of Your Event Edit terms & conditions" at bounding box center [566, 360] width 678 height 31
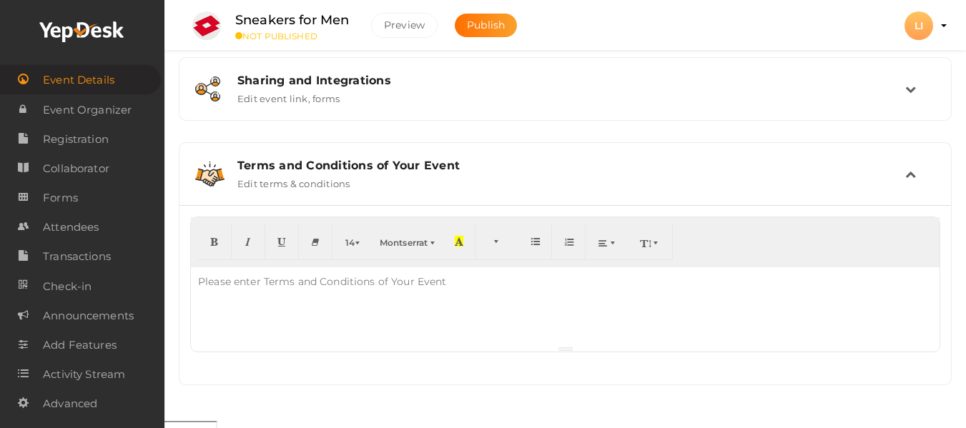
scroll to position [515, 0]
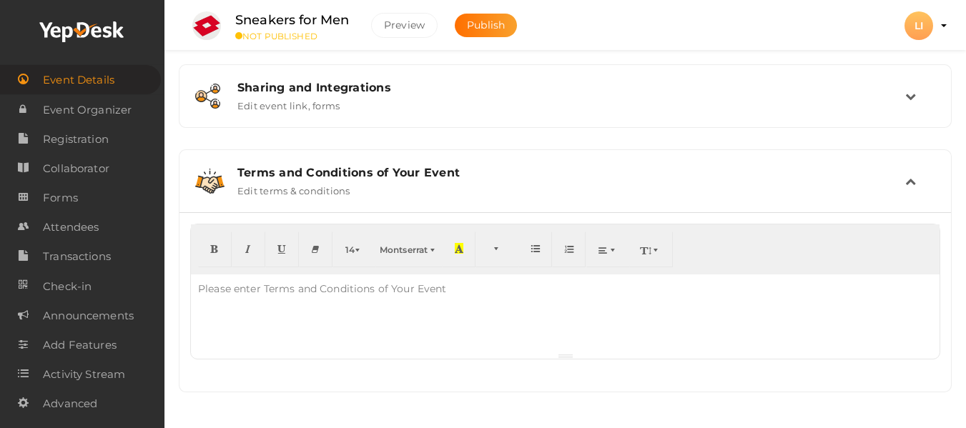
click at [368, 291] on div "Please enter Terms and Conditions of Your Event" at bounding box center [322, 289] width 263 height 29
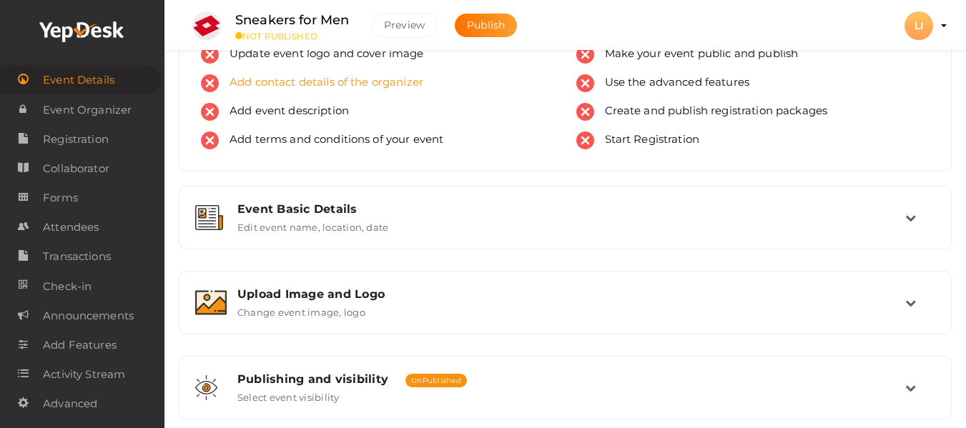
scroll to position [120, 0]
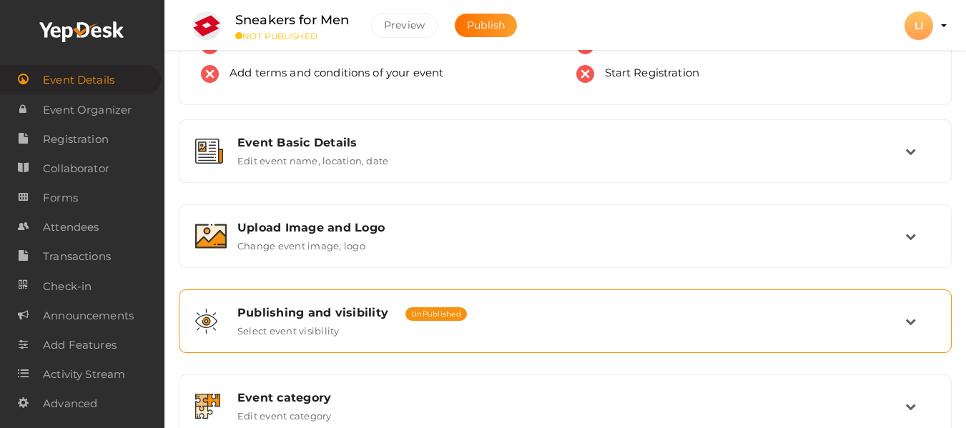
click at [349, 297] on div "Publishing and visibility Published UnPublished Select event visibility" at bounding box center [565, 321] width 757 height 48
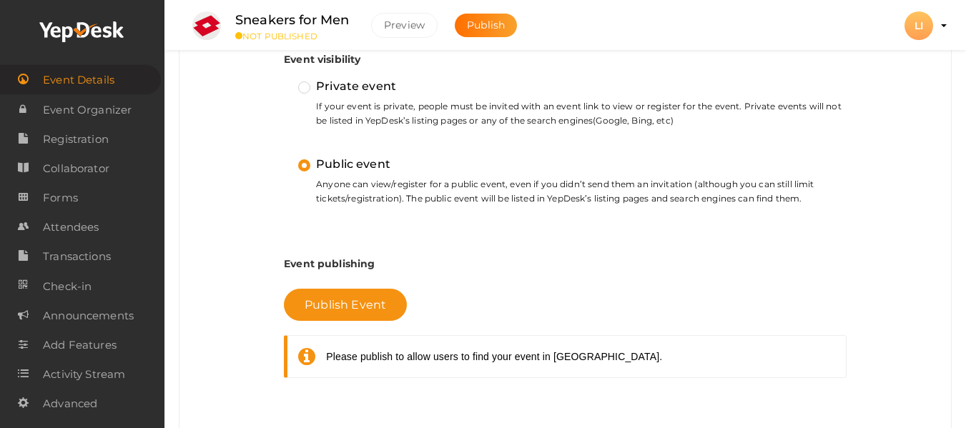
scroll to position [447, 0]
click at [340, 315] on button "Publish Event" at bounding box center [345, 304] width 123 height 32
drag, startPoint x: 333, startPoint y: 325, endPoint x: 327, endPoint y: 299, distance: 27.1
click at [327, 299] on div "Publish Event Please publish to allow users to find your event in YepDesk." at bounding box center [565, 336] width 563 height 125
click at [327, 299] on span "Publish Event" at bounding box center [345, 304] width 81 height 14
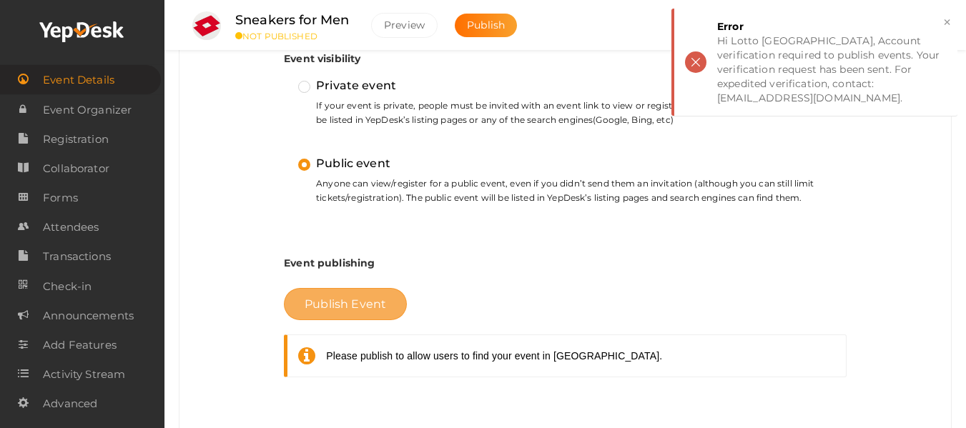
click at [327, 299] on span "Publish Event" at bounding box center [345, 304] width 81 height 14
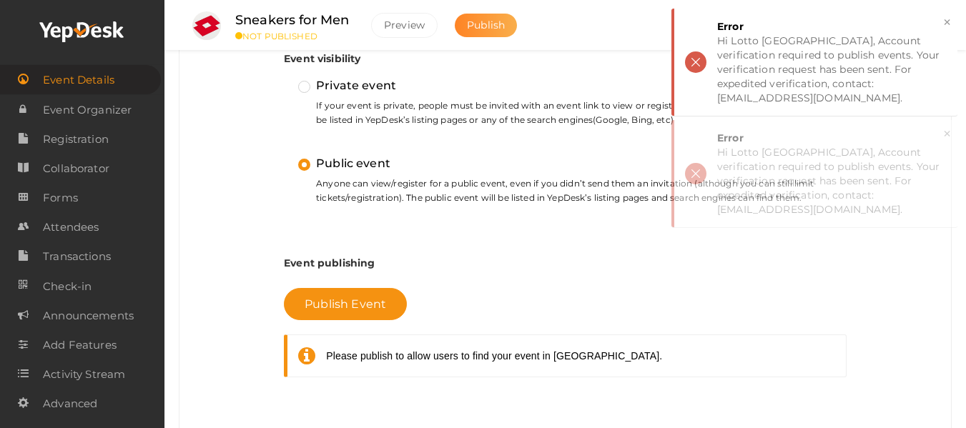
click at [478, 26] on span "Publish" at bounding box center [486, 25] width 38 height 13
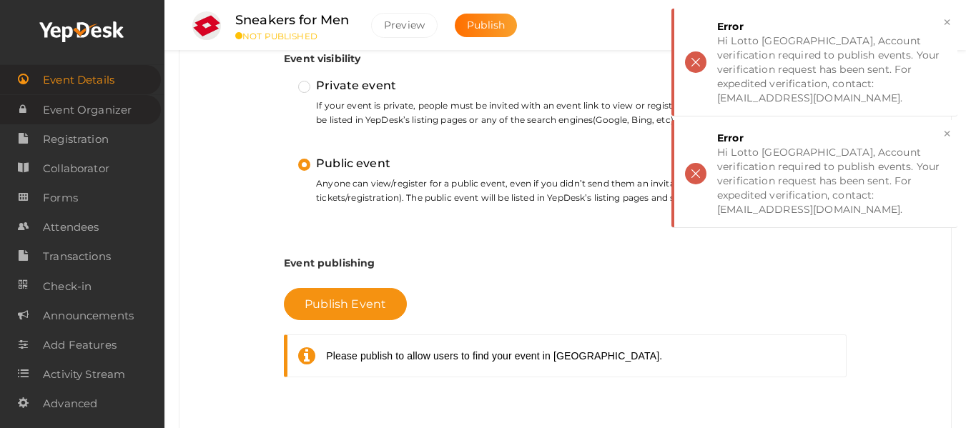
click at [108, 107] on span "Event Organizer" at bounding box center [87, 110] width 89 height 29
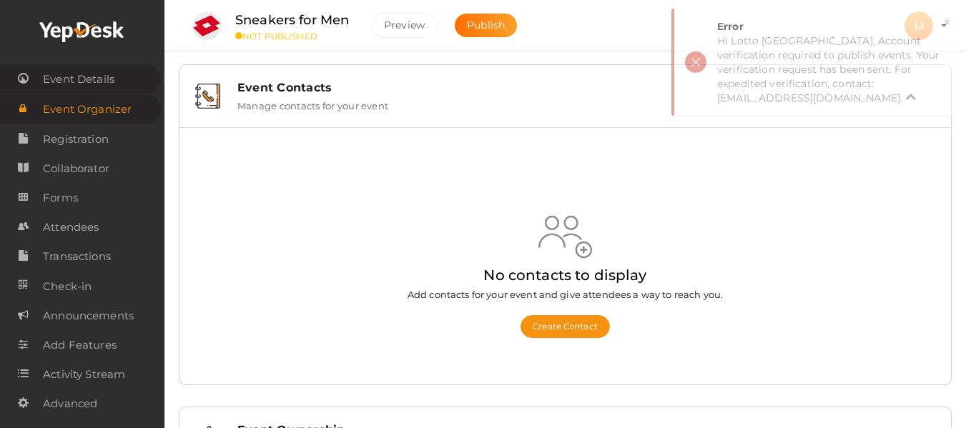
click at [89, 83] on span "Event Details" at bounding box center [78, 79] width 71 height 29
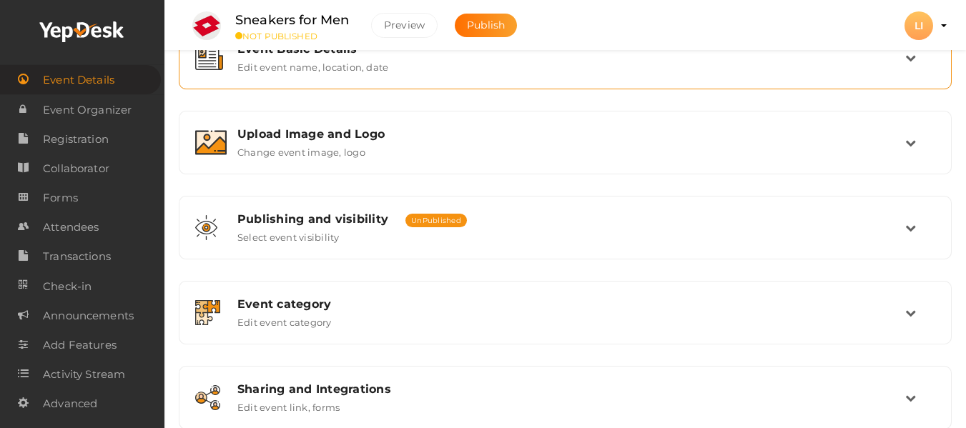
scroll to position [219, 0]
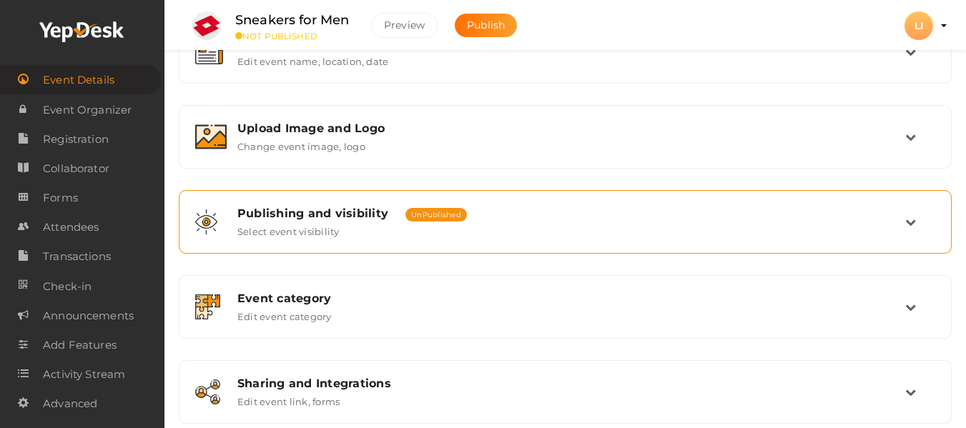
click at [317, 214] on span "Publishing and visibility" at bounding box center [312, 214] width 151 height 14
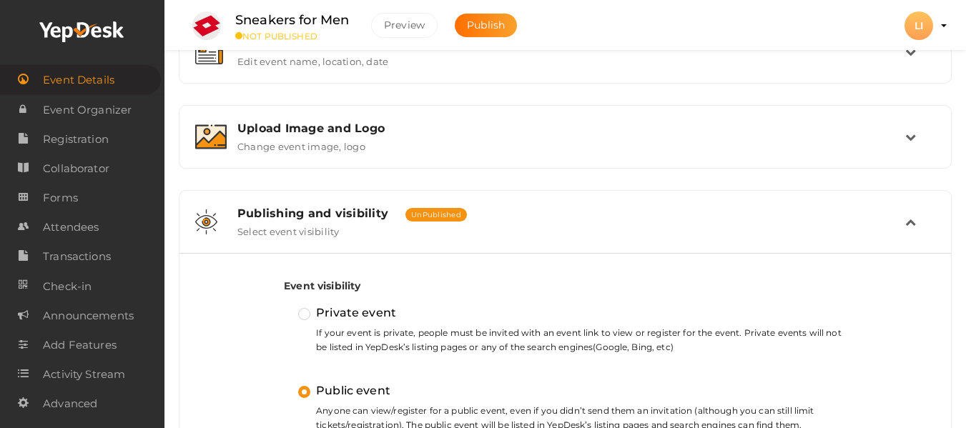
scroll to position [330, 0]
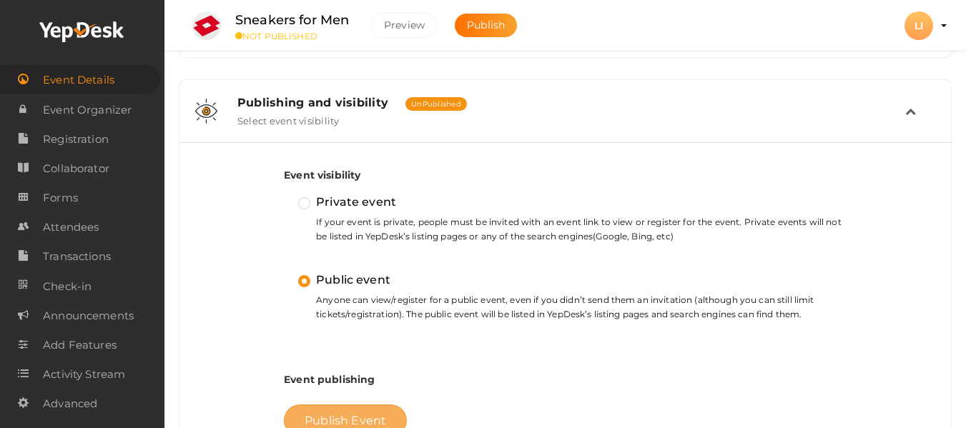
click at [342, 417] on span "Publish Event" at bounding box center [345, 421] width 81 height 14
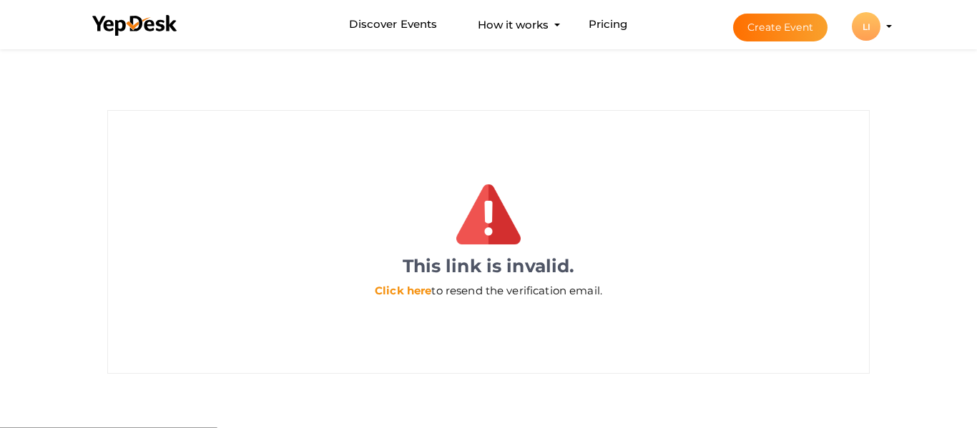
click at [414, 292] on link "Click here" at bounding box center [403, 291] width 56 height 14
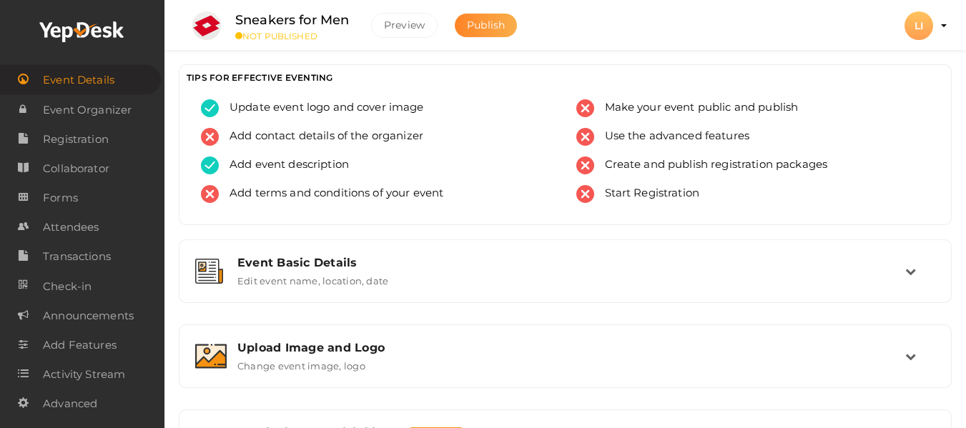
click at [483, 32] on button "Publish" at bounding box center [486, 26] width 62 height 24
click at [84, 23] on use at bounding box center [81, 31] width 84 height 21
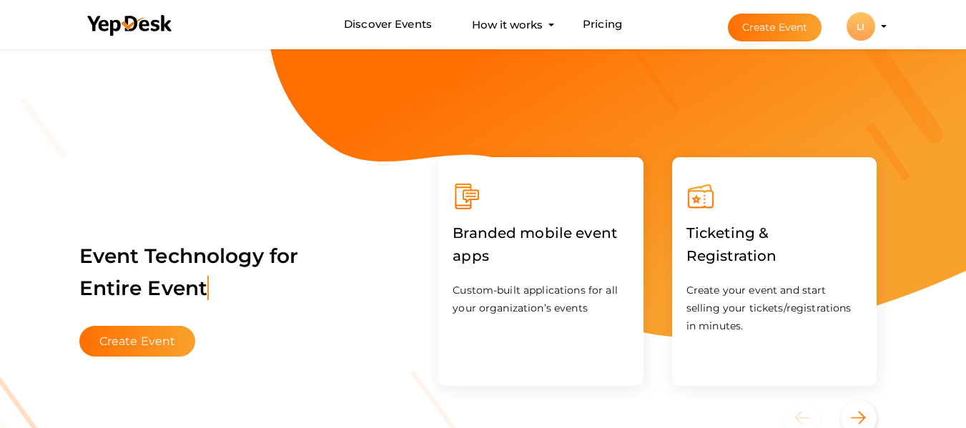
click at [872, 29] on div "LI" at bounding box center [860, 26] width 29 height 29
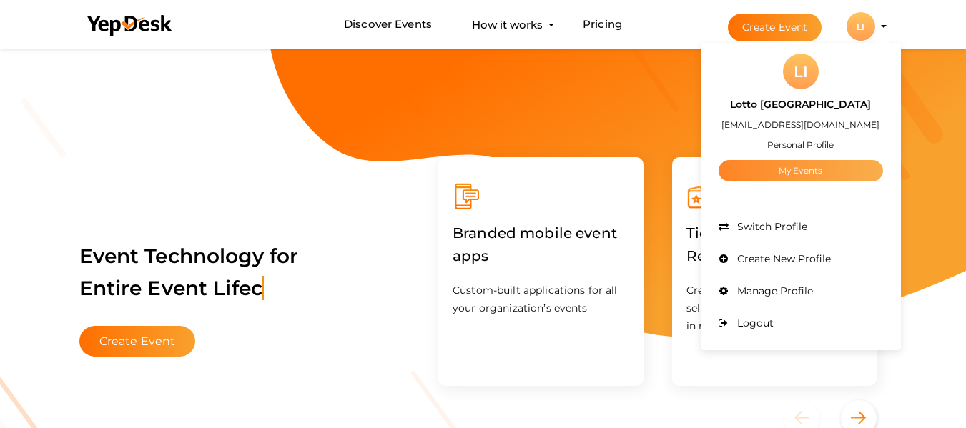
click at [791, 167] on link "My Events" at bounding box center [800, 170] width 164 height 21
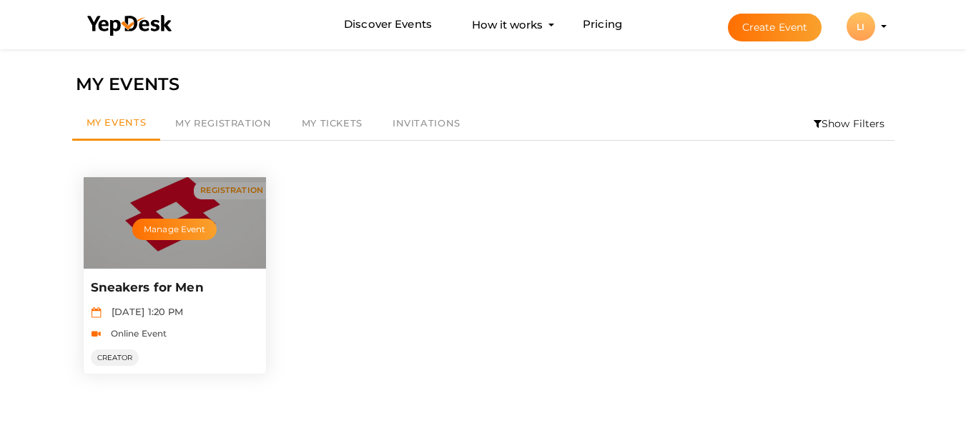
click at [210, 200] on div "Manage Event" at bounding box center [175, 223] width 183 height 92
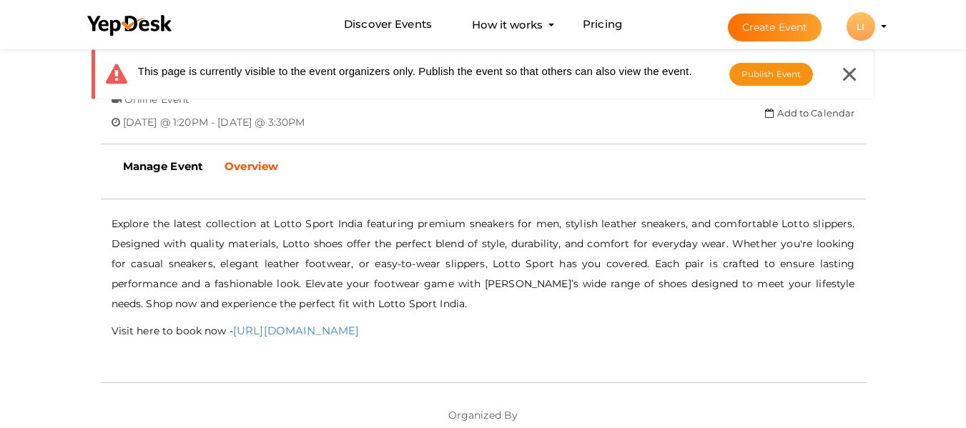
scroll to position [346, 0]
click at [778, 74] on span "Publish Event" at bounding box center [771, 74] width 60 height 11
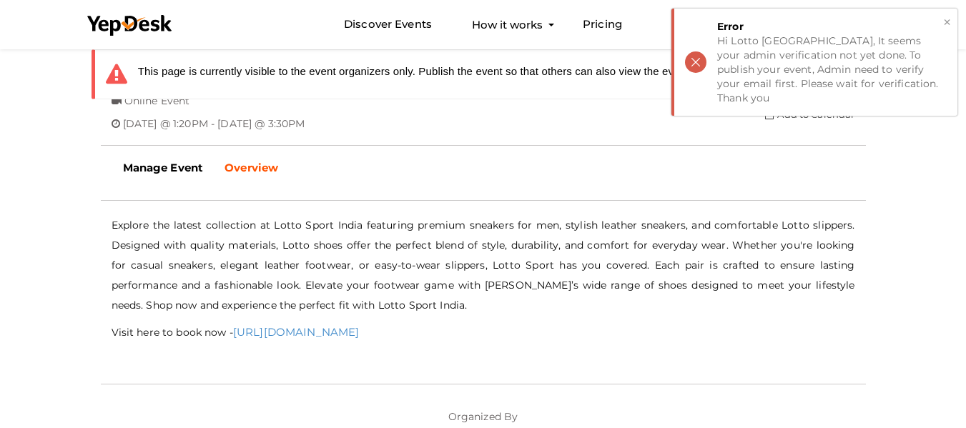
click at [778, 53] on div "Hi Lotto [GEOGRAPHIC_DATA], It seems your admin verification not yet done. To p…" at bounding box center [831, 69] width 229 height 71
